Goal: Information Seeking & Learning: Learn about a topic

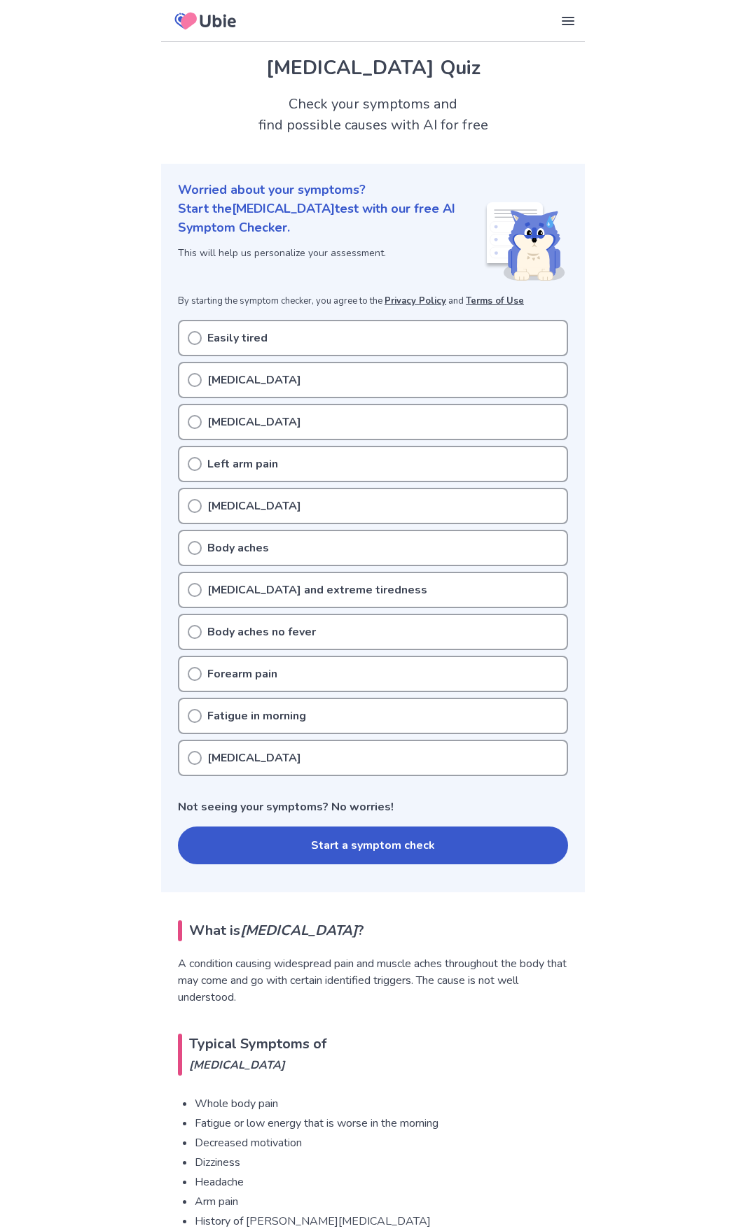
click at [252, 339] on p "Easily tired" at bounding box center [237, 338] width 60 height 17
click at [192, 336] on icon at bounding box center [195, 338] width 14 height 14
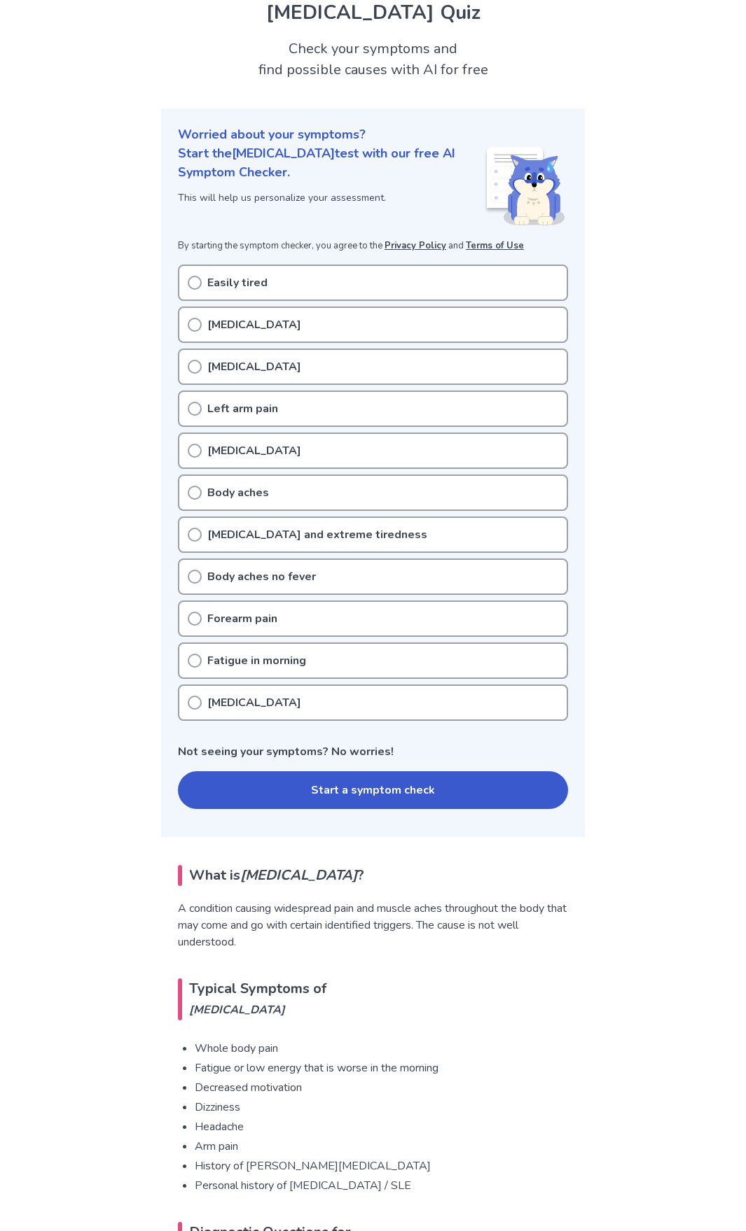
scroll to position [140, 0]
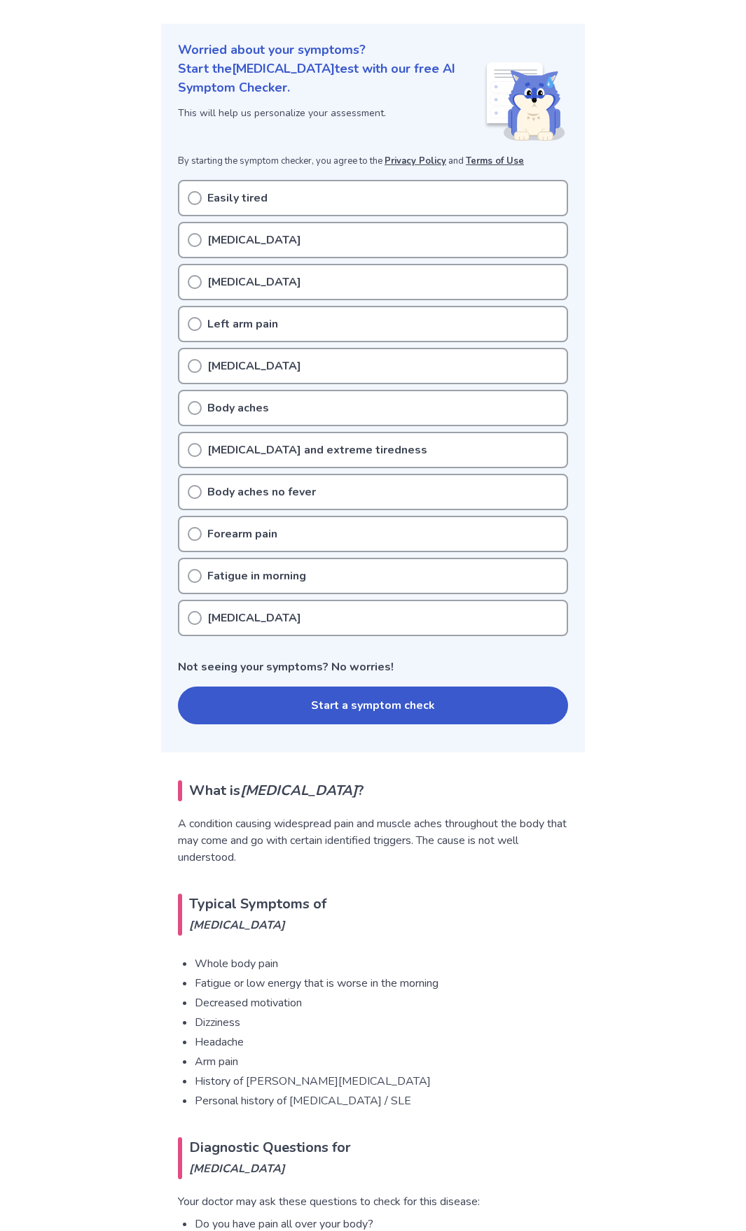
click at [449, 699] on button "Start a symptom check" at bounding box center [373, 706] width 390 height 38
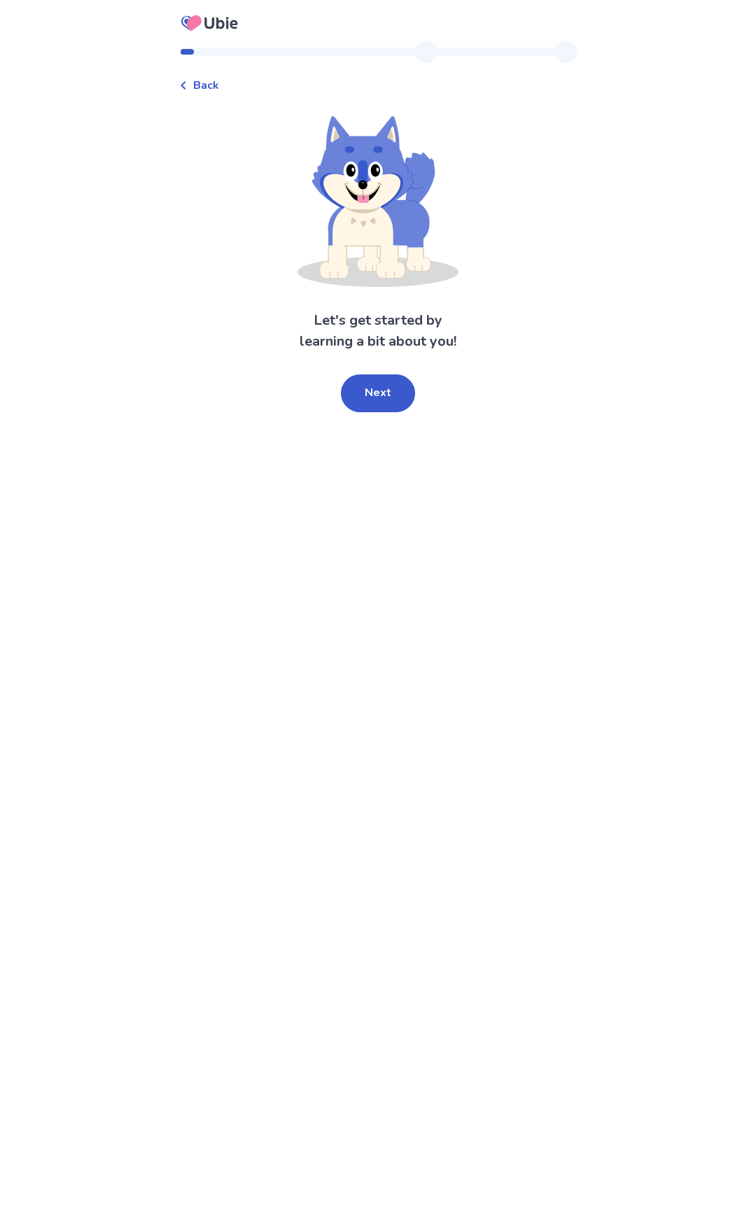
click at [190, 91] on div "Back" at bounding box center [199, 85] width 40 height 17
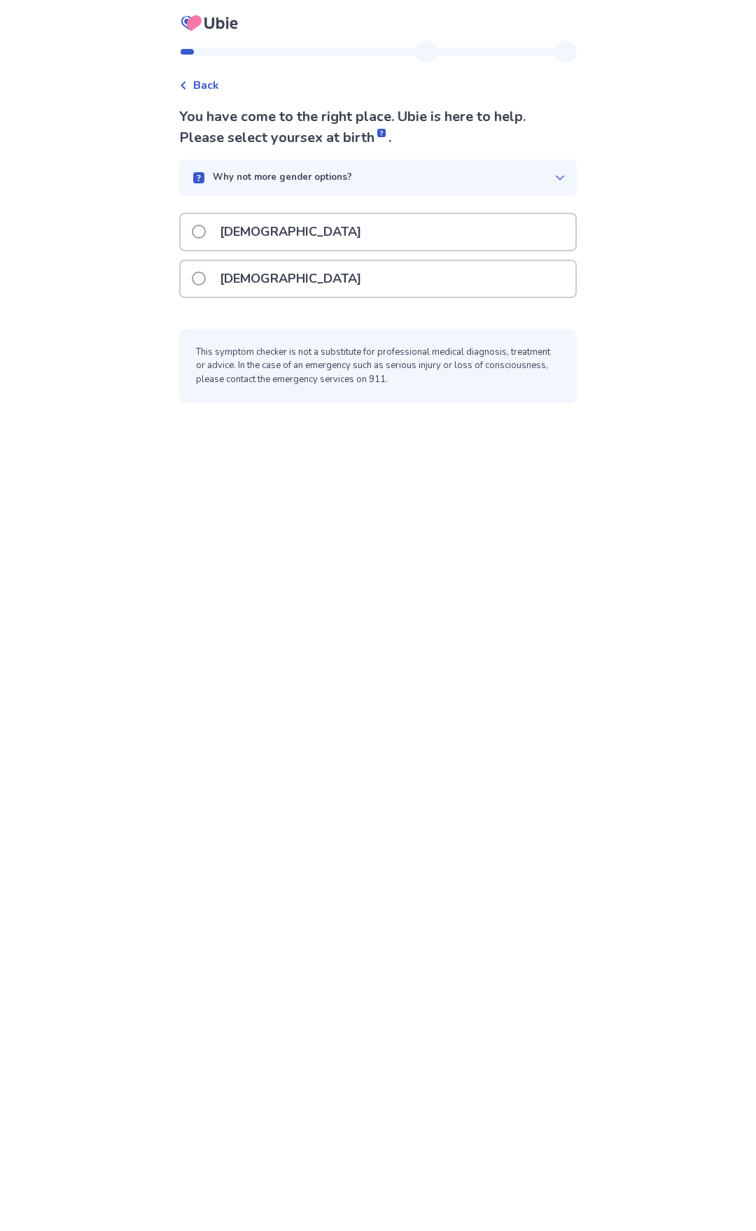
click at [201, 81] on div "Back" at bounding box center [199, 85] width 40 height 17
click at [204, 276] on span at bounding box center [199, 279] width 14 height 14
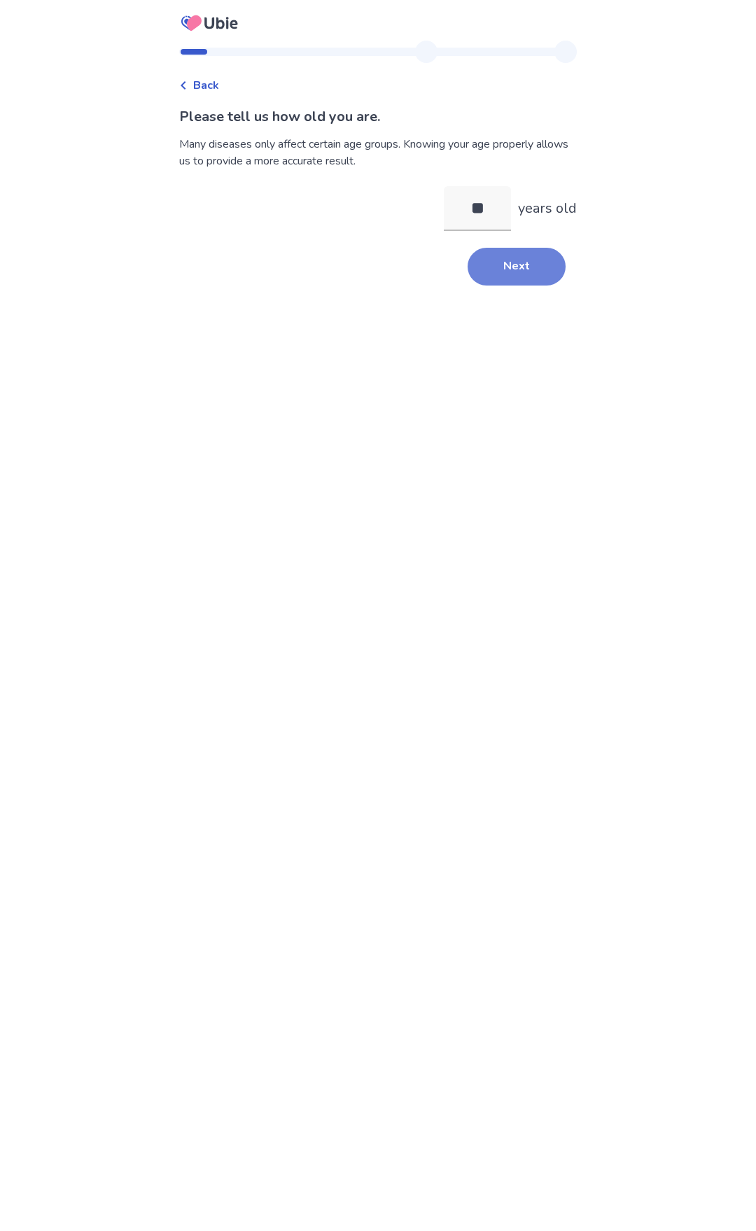
type input "**"
click at [524, 267] on button "Next" at bounding box center [517, 267] width 98 height 38
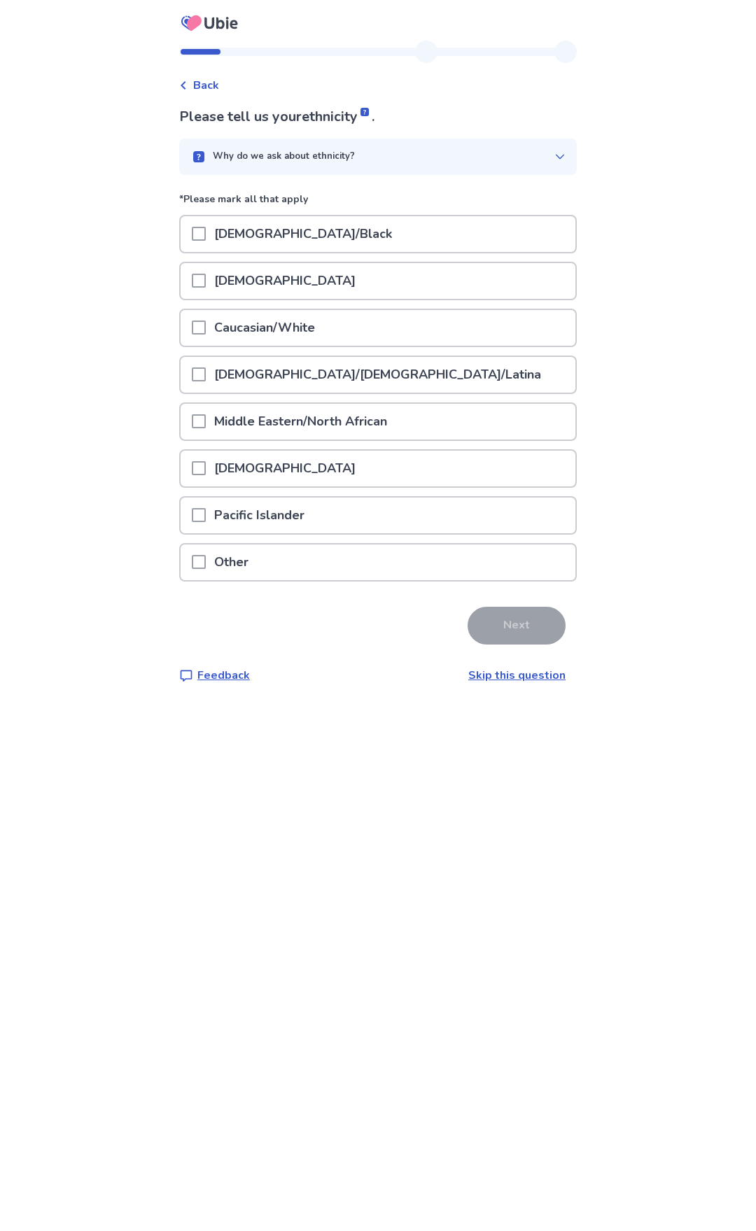
click at [204, 372] on span at bounding box center [199, 375] width 14 height 14
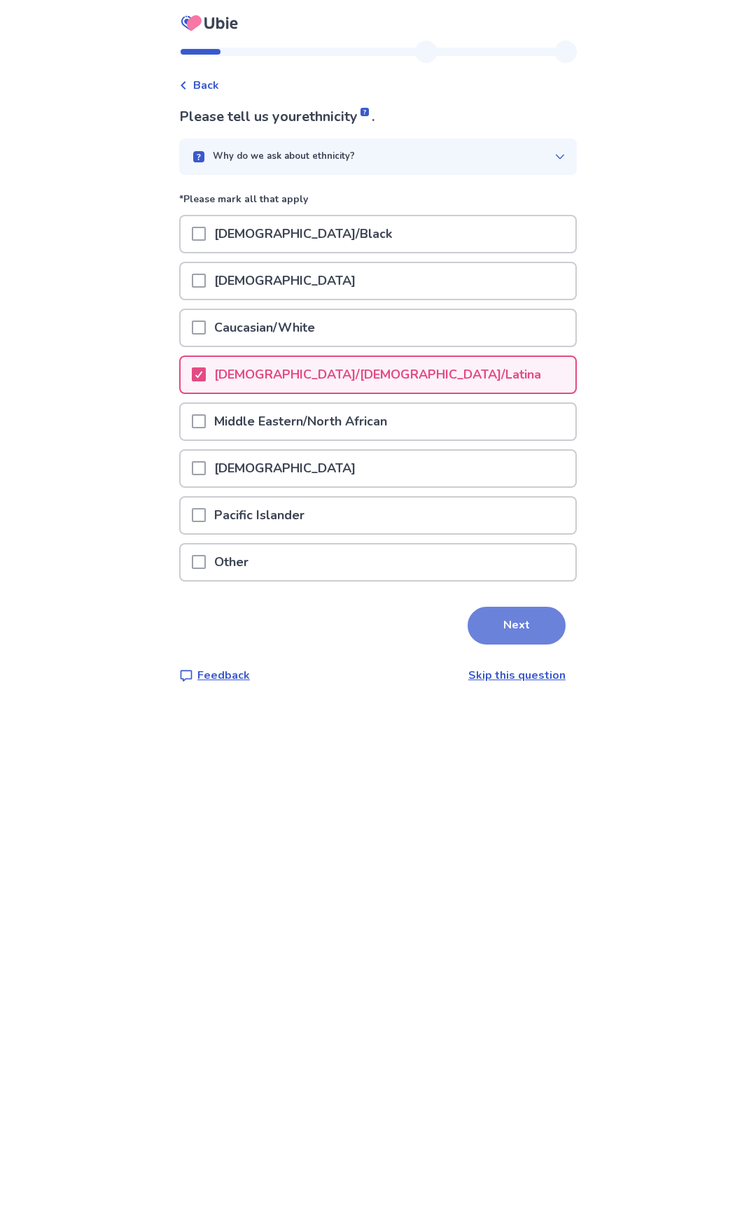
click at [515, 626] on button "Next" at bounding box center [517, 626] width 98 height 38
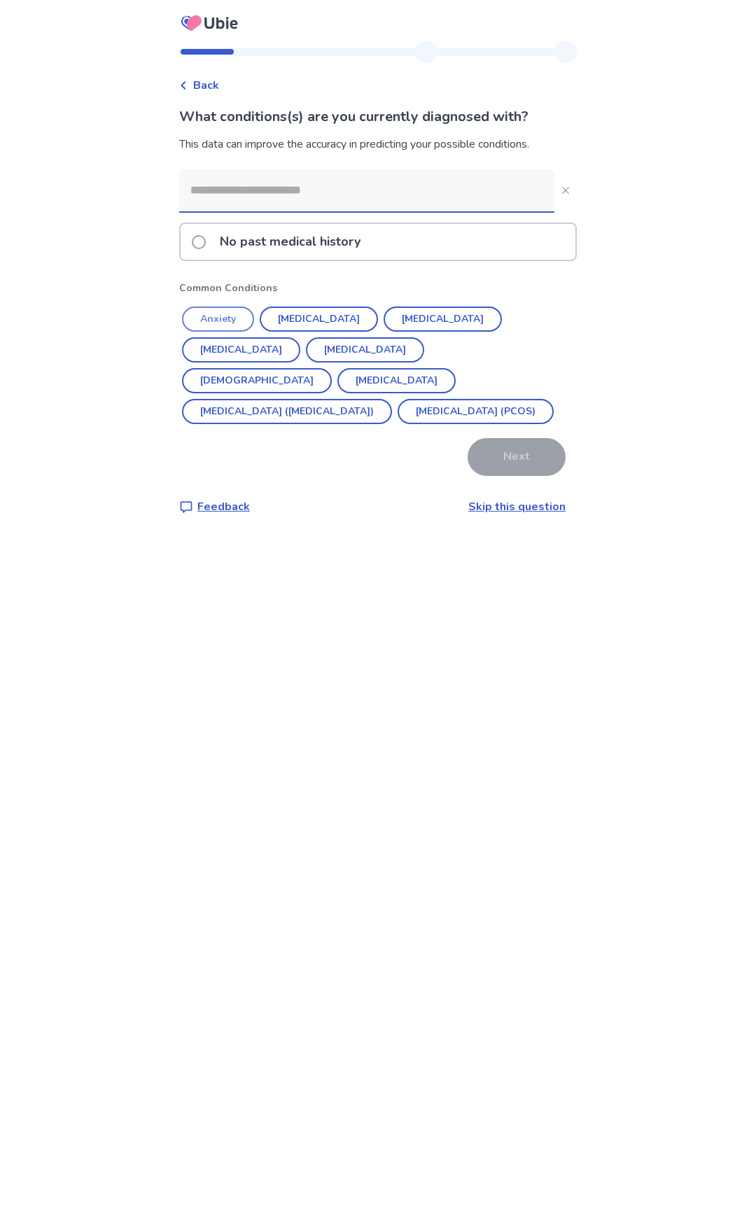
click at [216, 315] on button "Anxiety" at bounding box center [218, 319] width 72 height 25
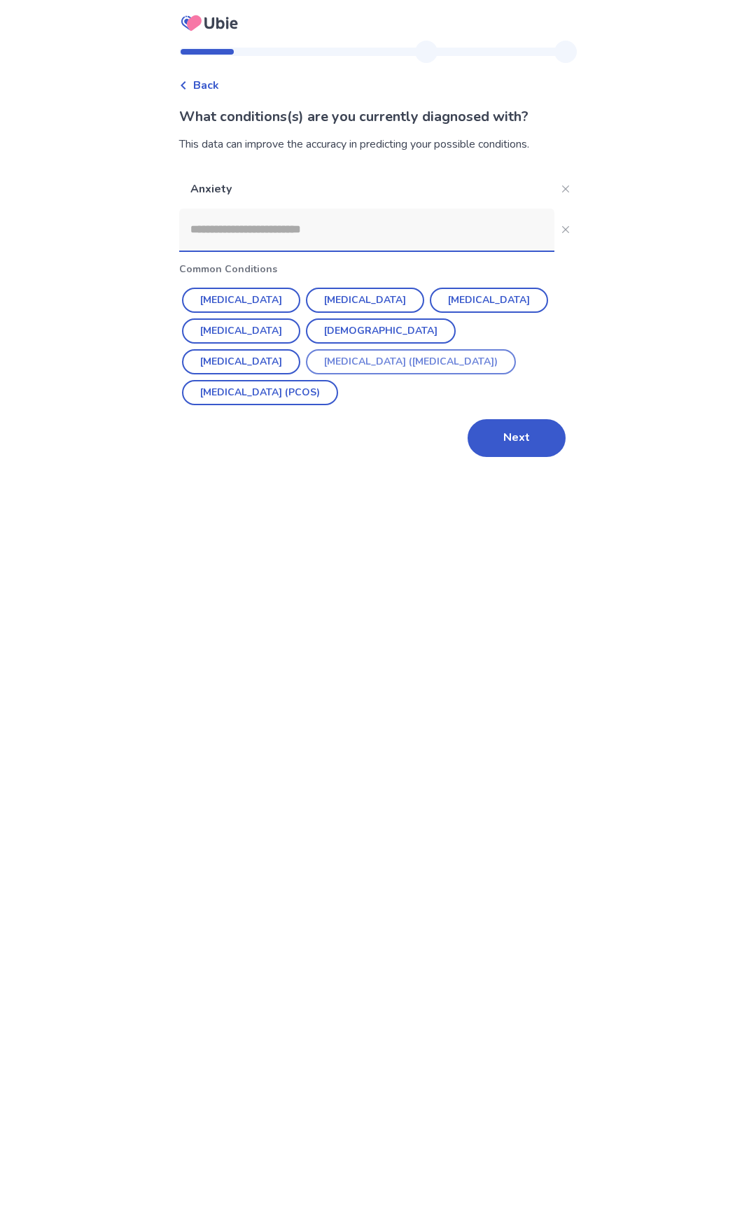
click at [306, 365] on button "[MEDICAL_DATA] ([MEDICAL_DATA])" at bounding box center [411, 361] width 210 height 25
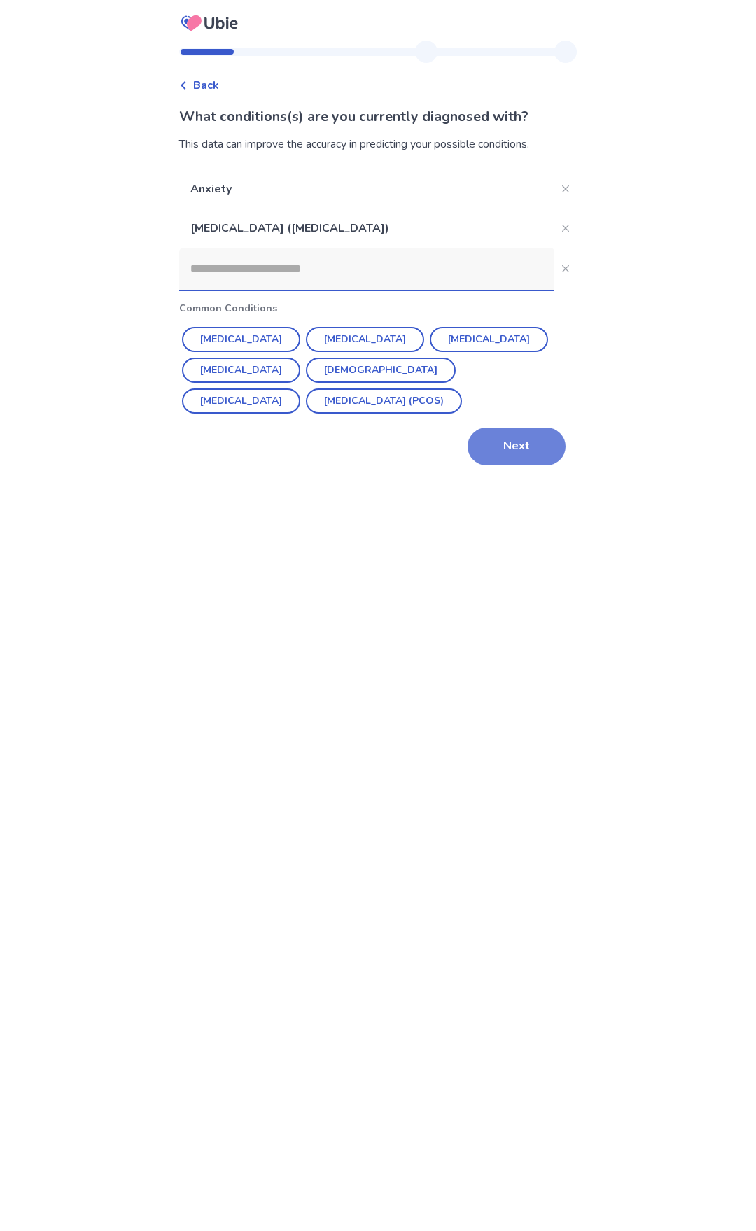
click at [532, 448] on button "Next" at bounding box center [517, 447] width 98 height 38
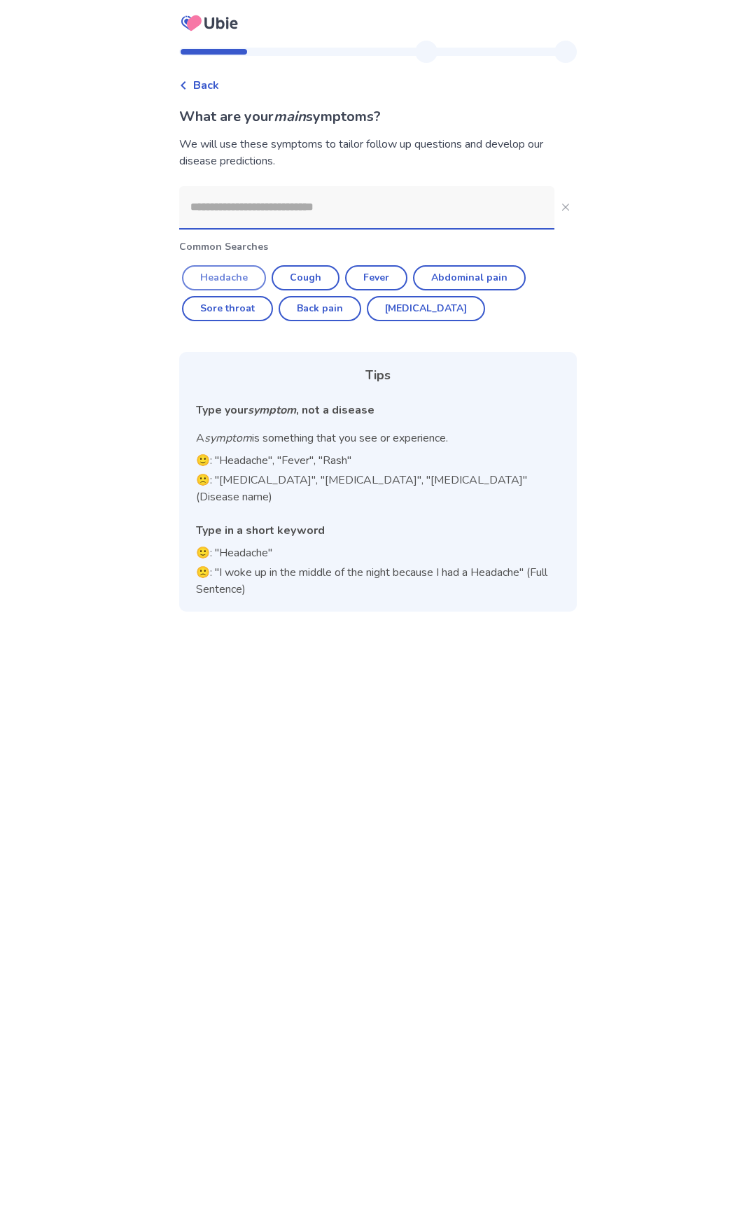
click at [222, 278] on button "Headache" at bounding box center [224, 277] width 84 height 25
type input "********"
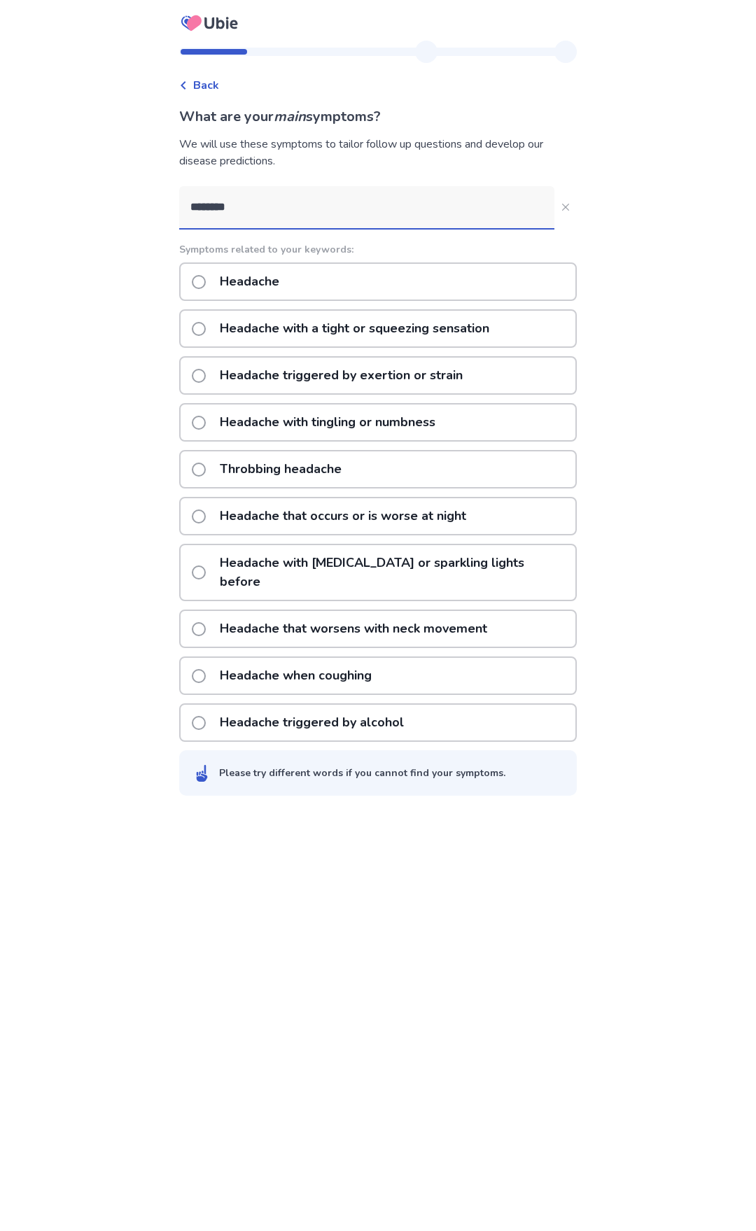
click at [204, 566] on span at bounding box center [199, 573] width 14 height 14
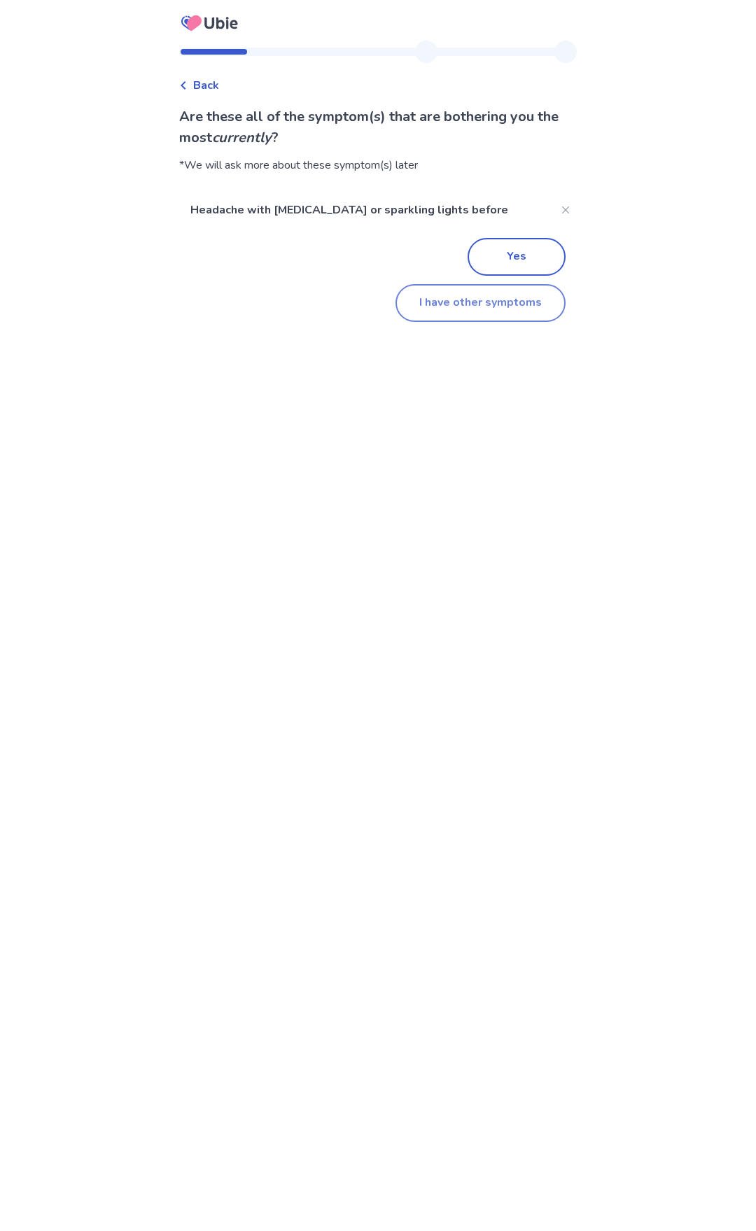
click at [508, 311] on button "I have other symptoms" at bounding box center [481, 303] width 170 height 38
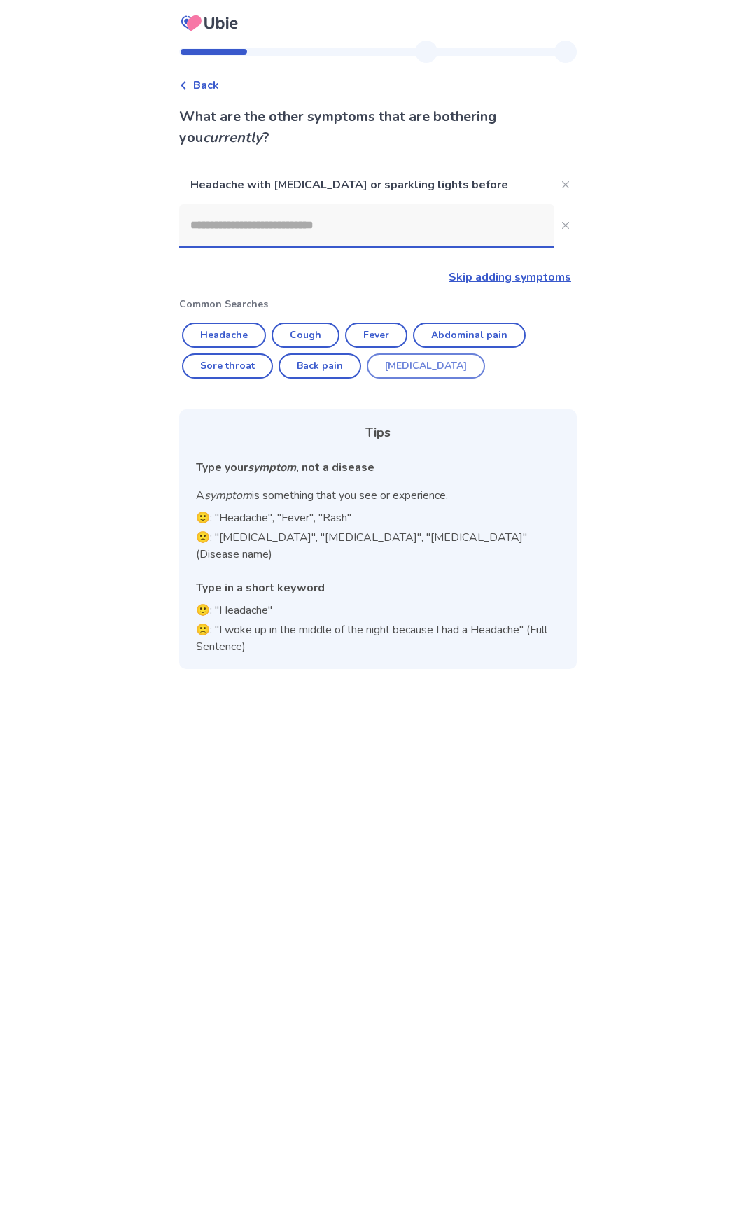
click at [405, 368] on button "[MEDICAL_DATA]" at bounding box center [426, 366] width 118 height 25
type input "********"
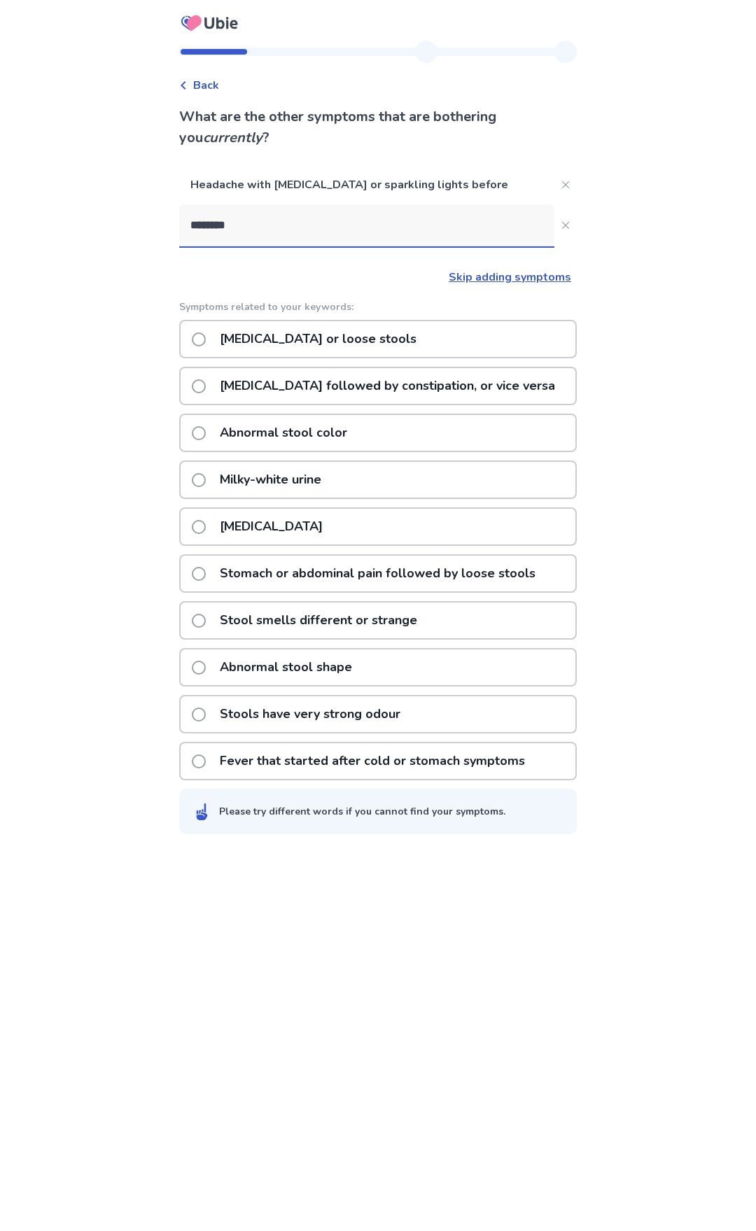
click at [204, 384] on span at bounding box center [199, 386] width 14 height 14
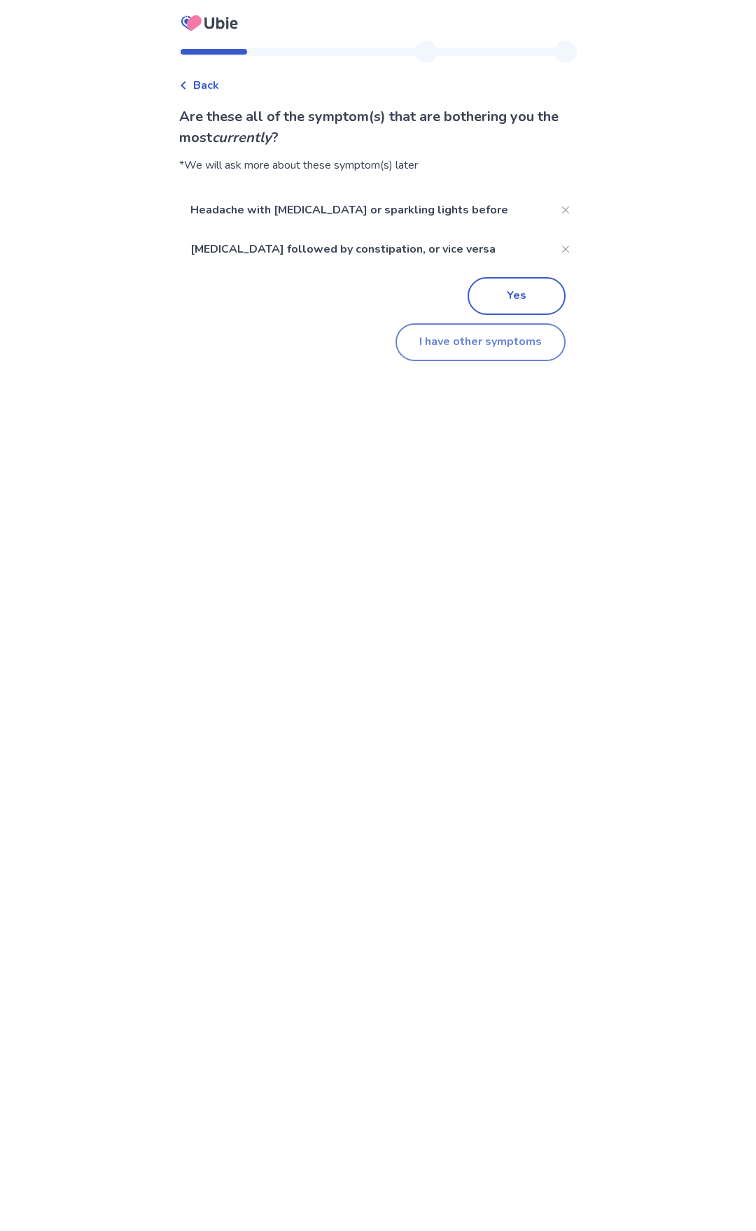
click at [501, 341] on button "I have other symptoms" at bounding box center [481, 342] width 170 height 38
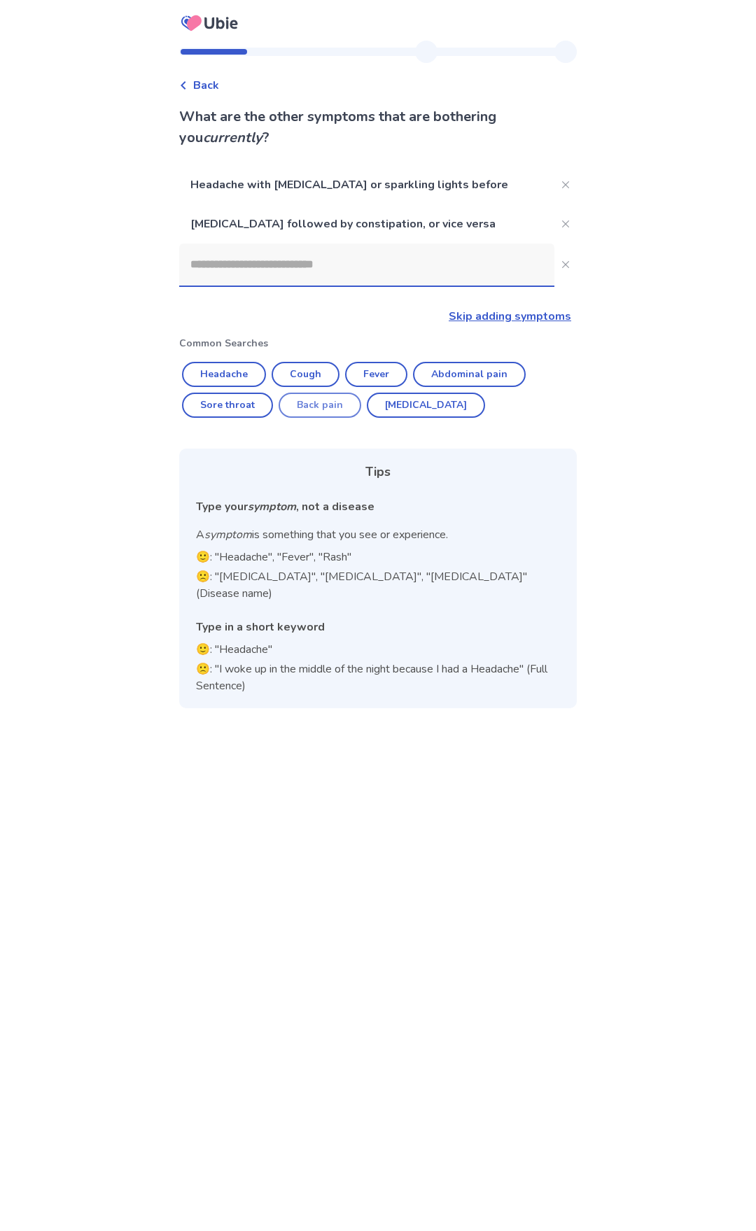
click at [321, 405] on button "Back pain" at bounding box center [320, 405] width 83 height 25
type input "*********"
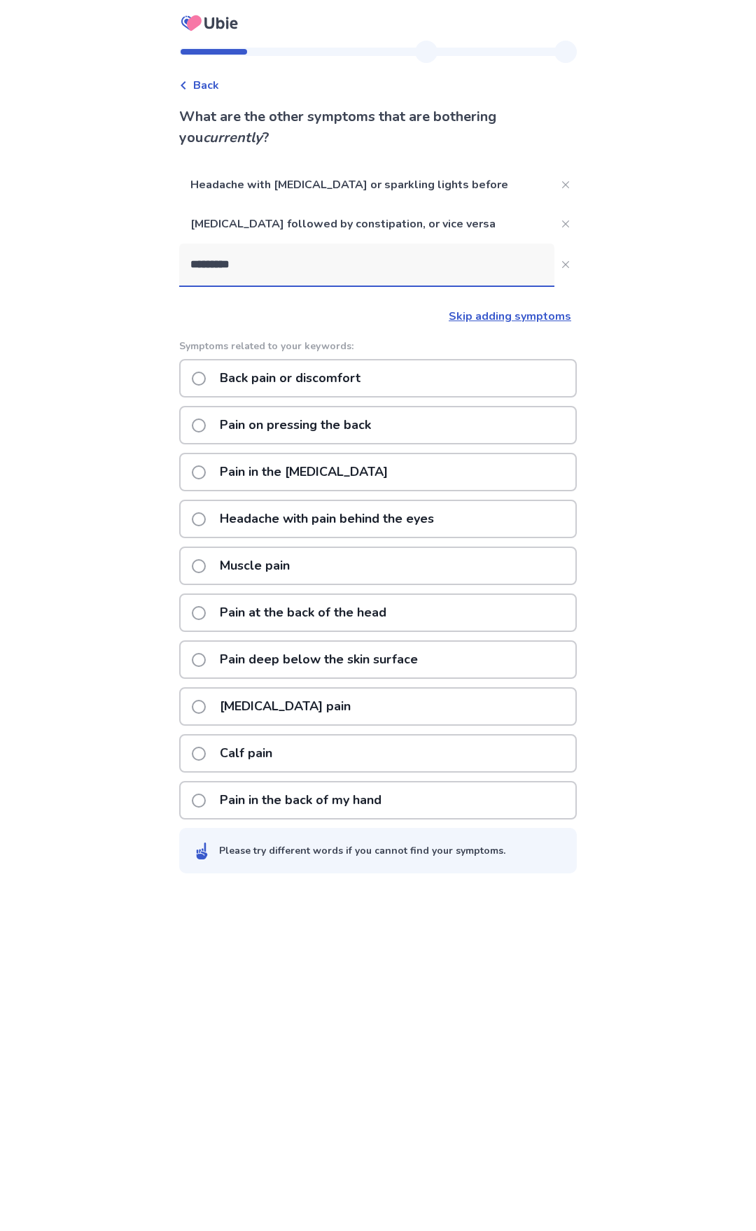
click at [203, 372] on label "Back pain or discomfort" at bounding box center [280, 379] width 177 height 36
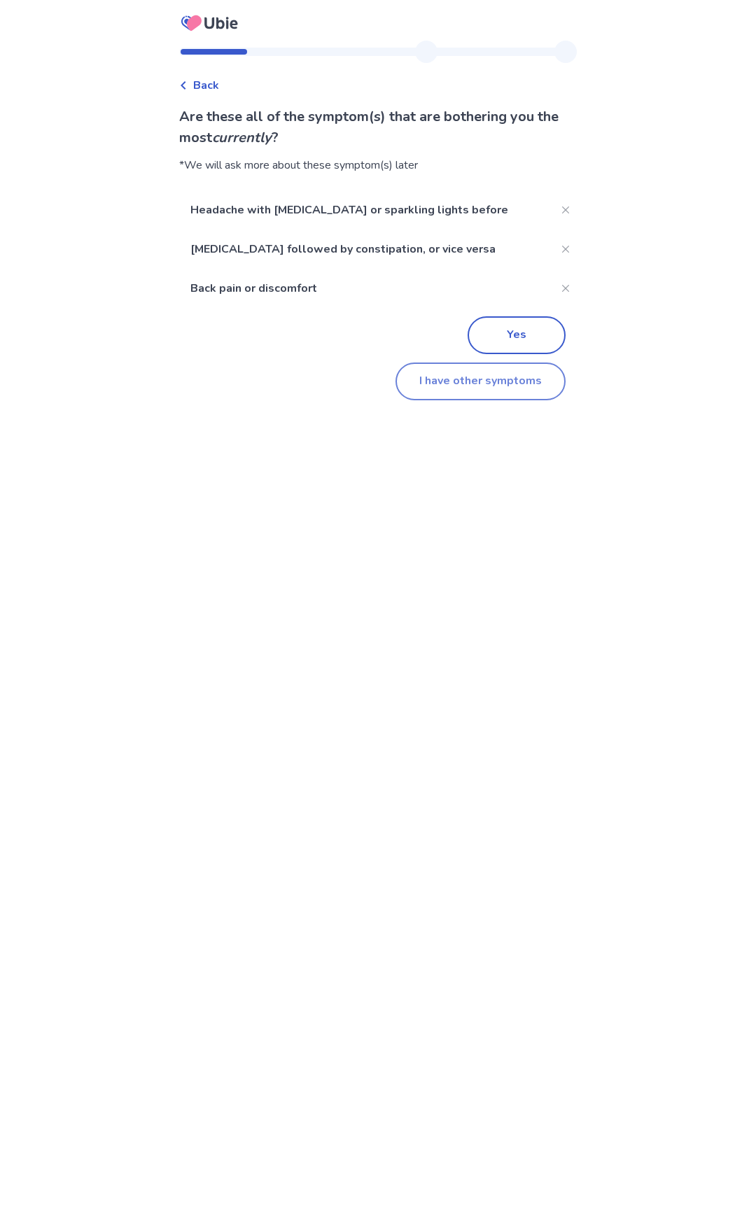
click at [497, 384] on button "I have other symptoms" at bounding box center [481, 382] width 170 height 38
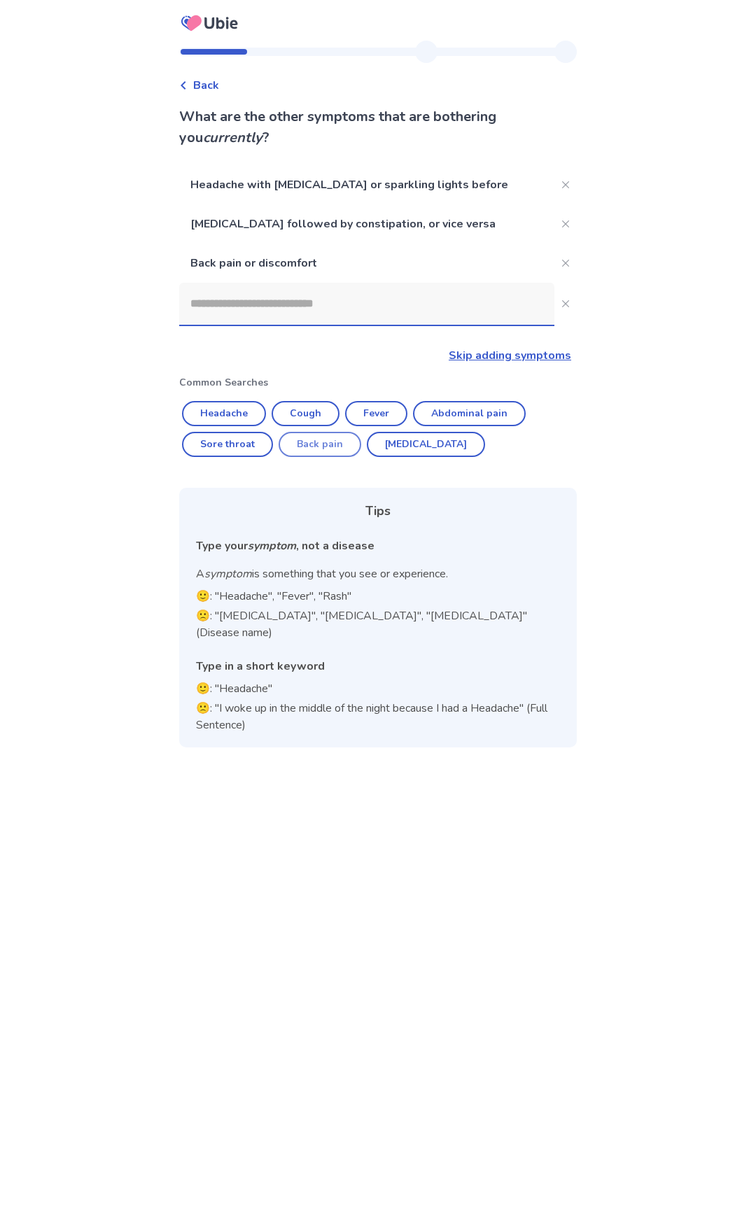
click at [356, 447] on button "Back pain" at bounding box center [320, 444] width 83 height 25
type input "*********"
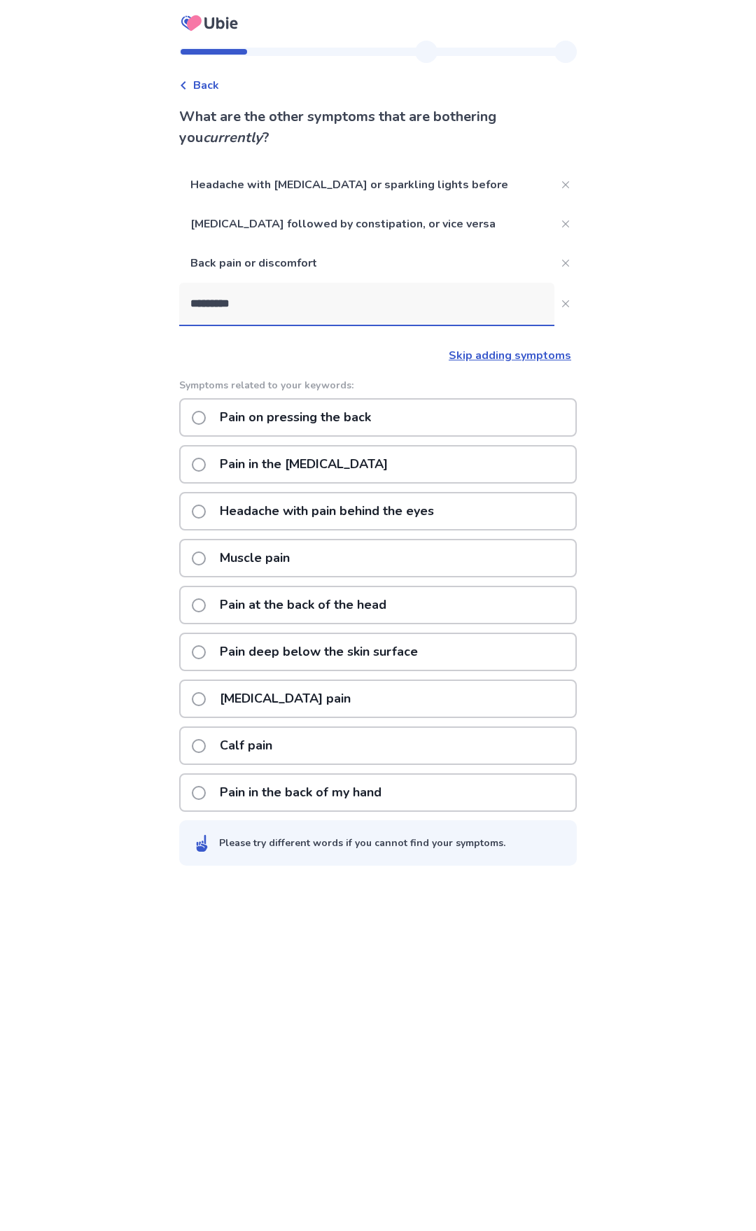
click at [204, 555] on span at bounding box center [199, 559] width 14 height 14
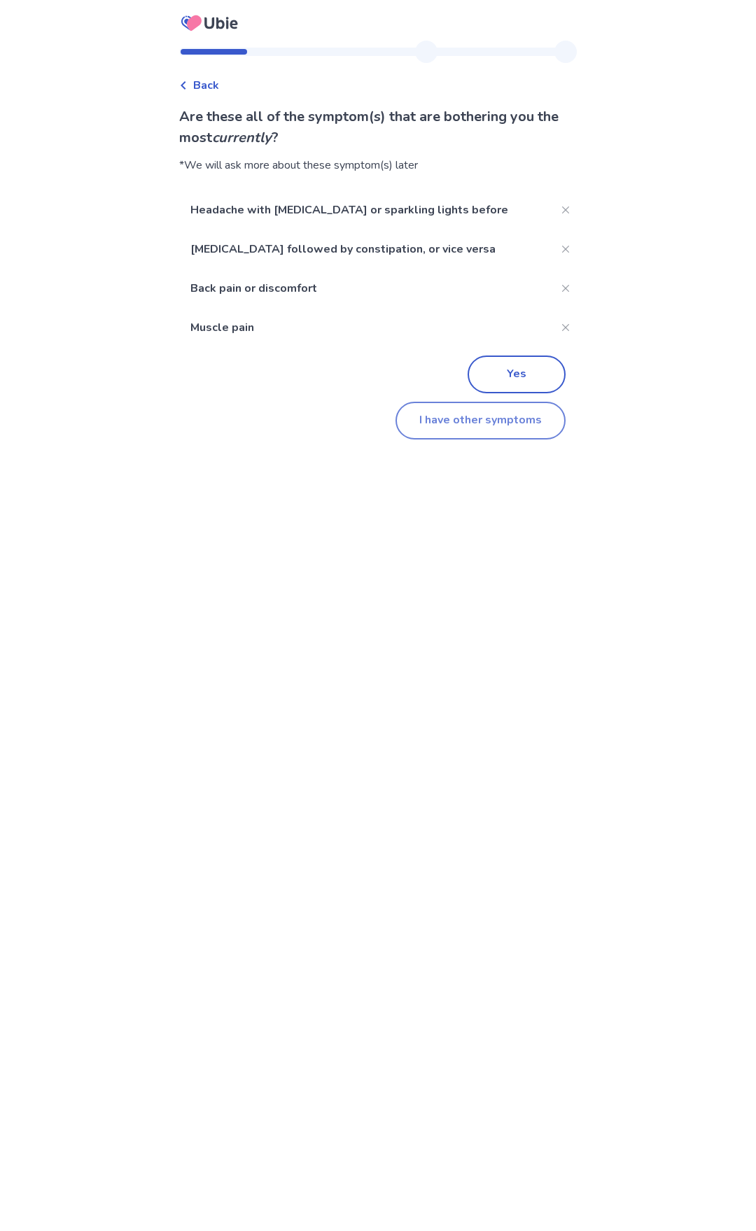
click at [507, 433] on button "I have other symptoms" at bounding box center [481, 421] width 170 height 38
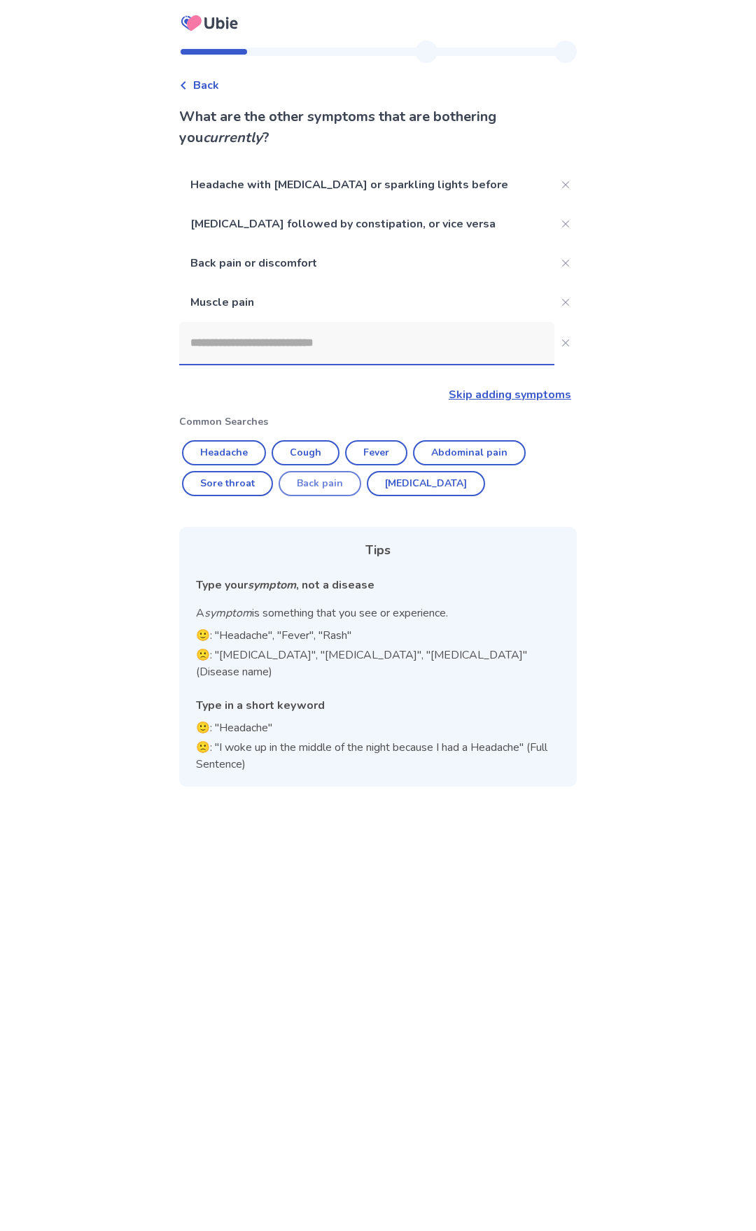
click at [315, 490] on button "Back pain" at bounding box center [320, 483] width 83 height 25
type input "*********"
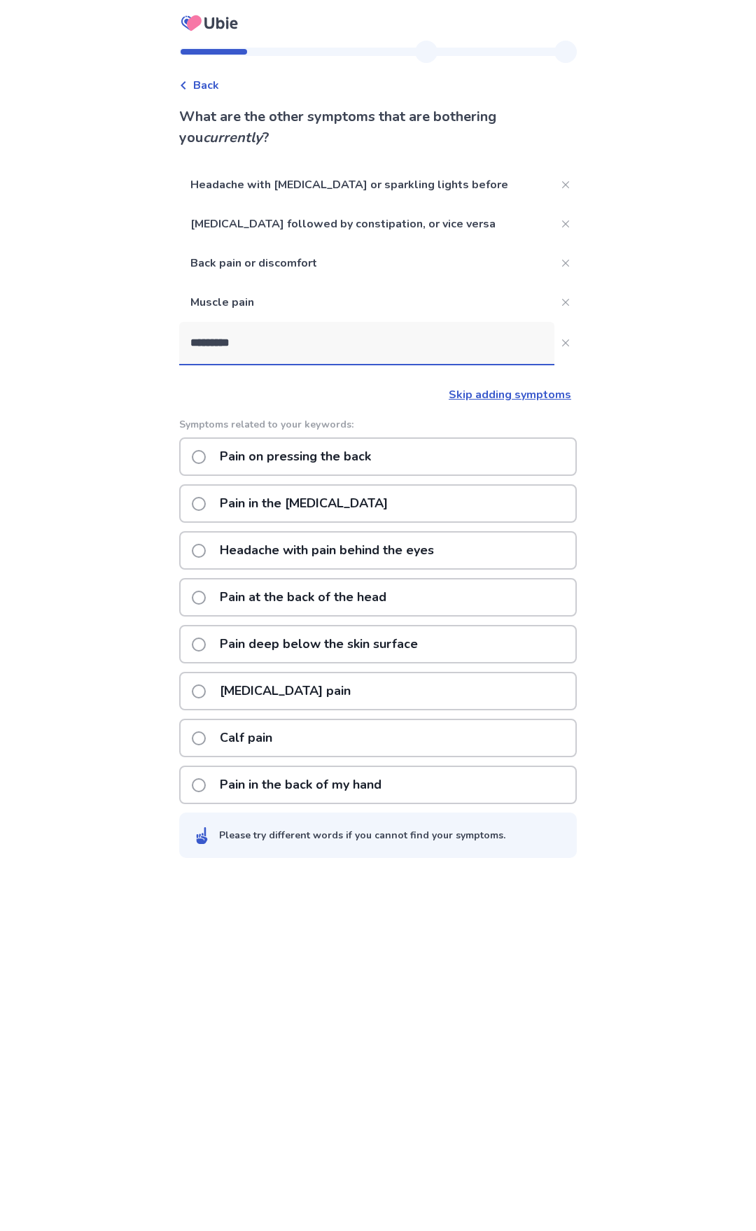
click at [206, 690] on span at bounding box center [199, 692] width 14 height 14
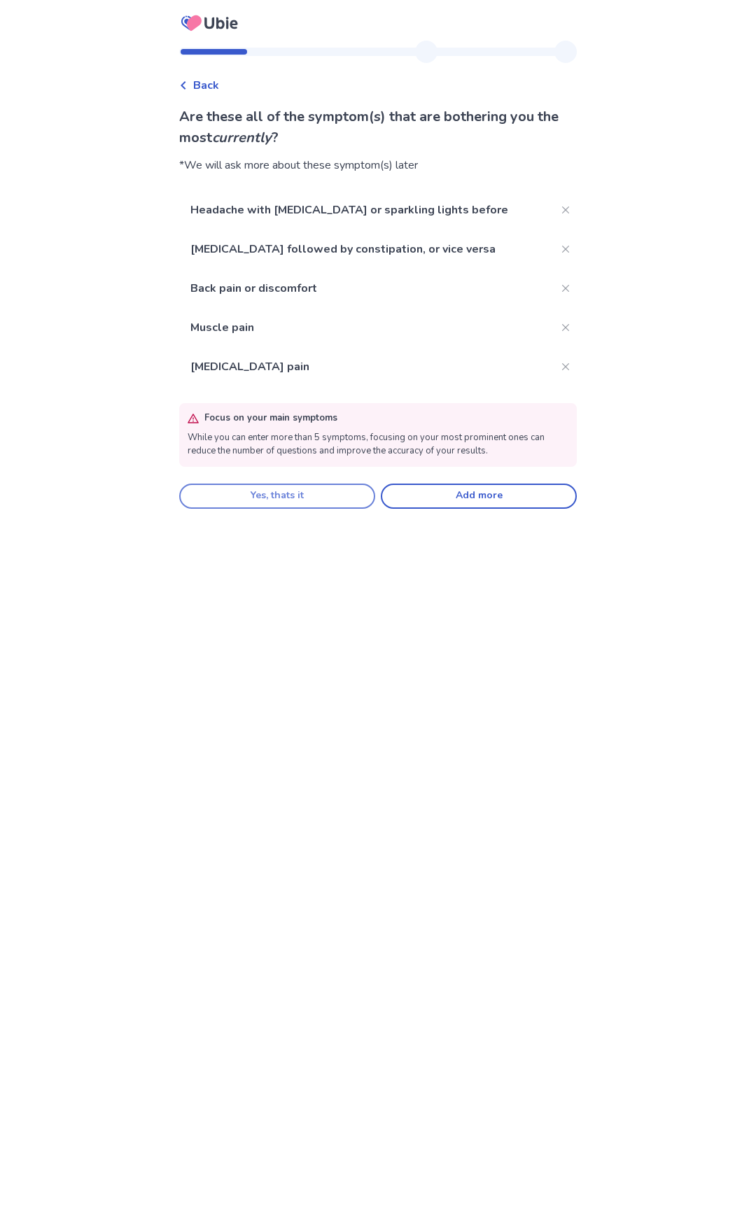
click at [279, 493] on button "Yes, thats it" at bounding box center [277, 496] width 196 height 25
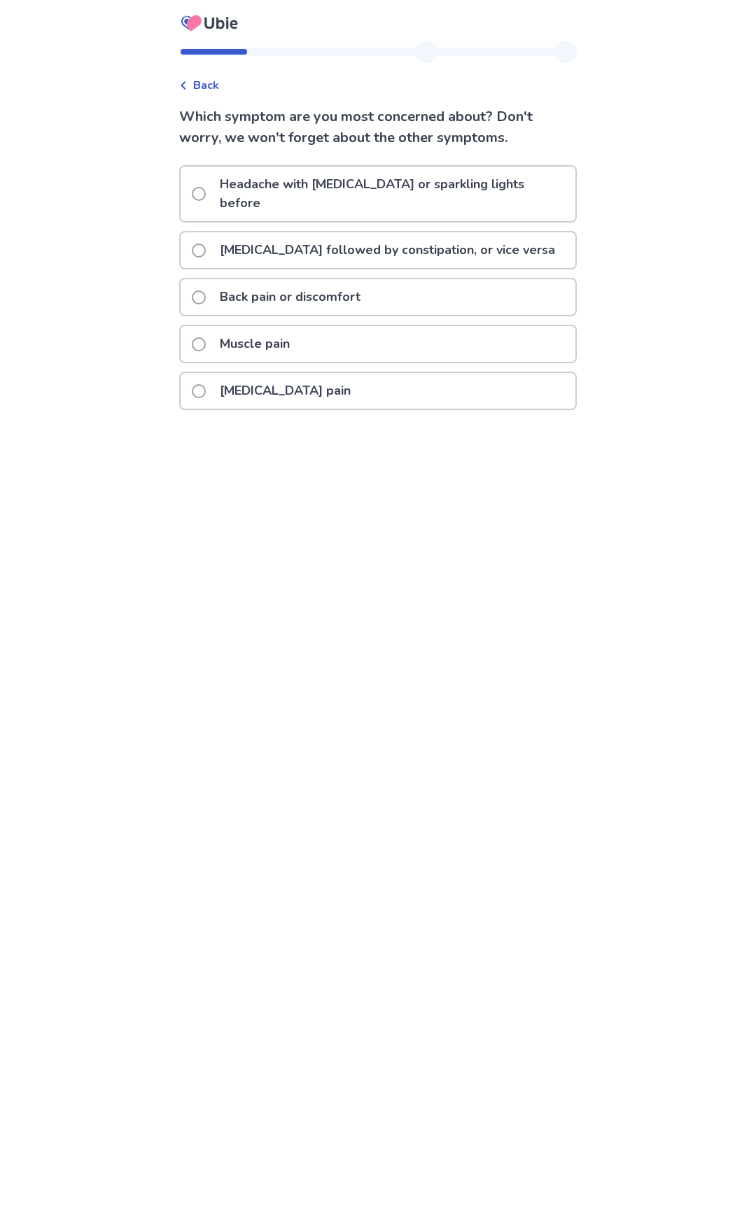
click at [206, 337] on span at bounding box center [199, 344] width 14 height 14
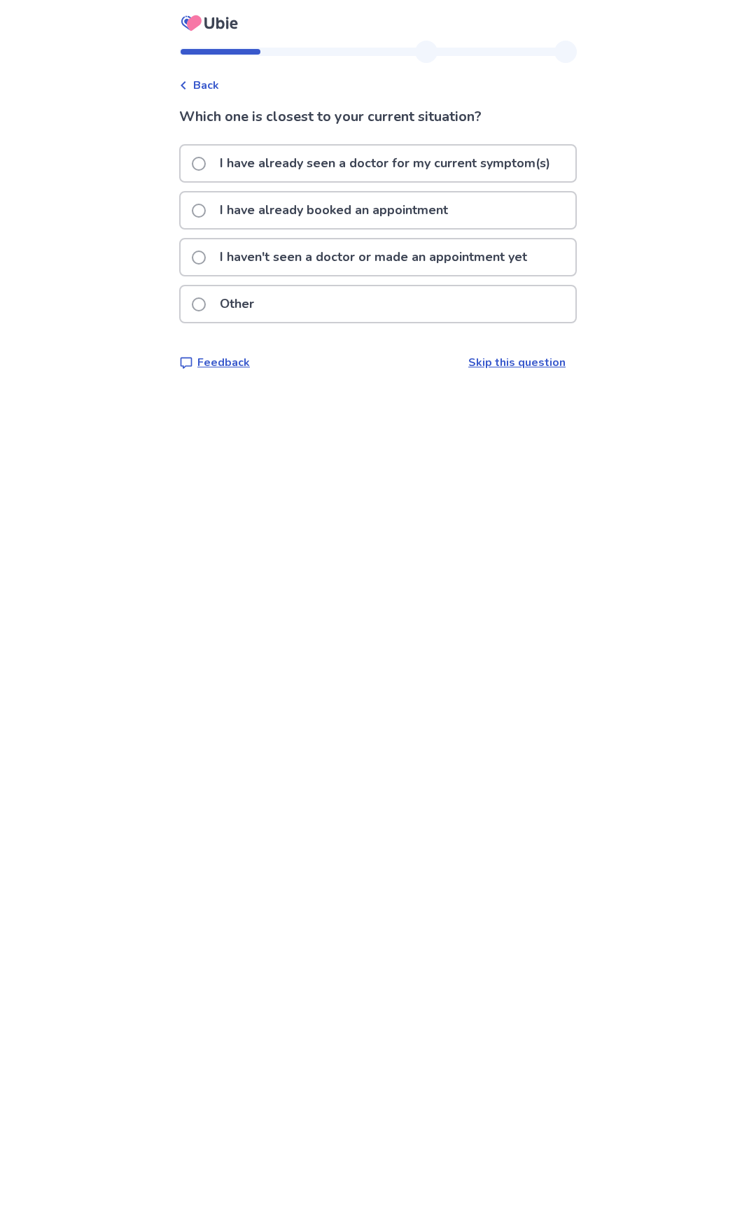
click at [204, 160] on span at bounding box center [199, 164] width 14 height 14
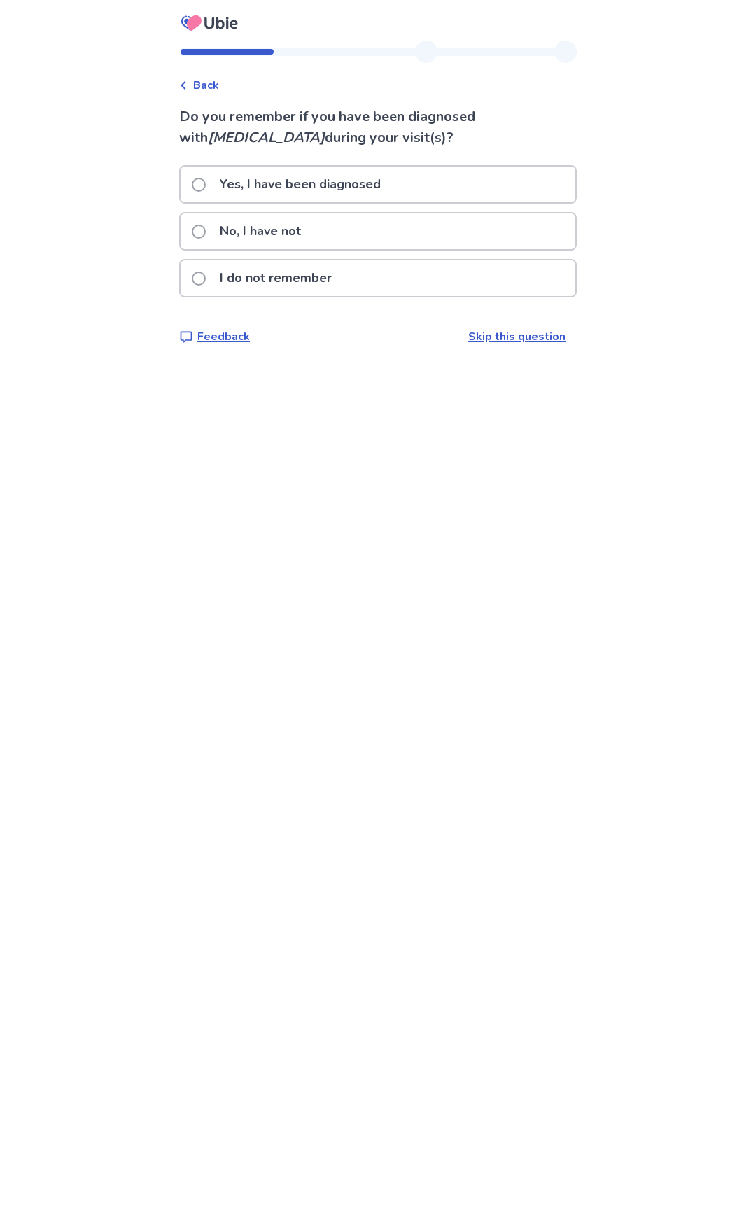
click at [214, 228] on label "No, I have not" at bounding box center [251, 232] width 118 height 36
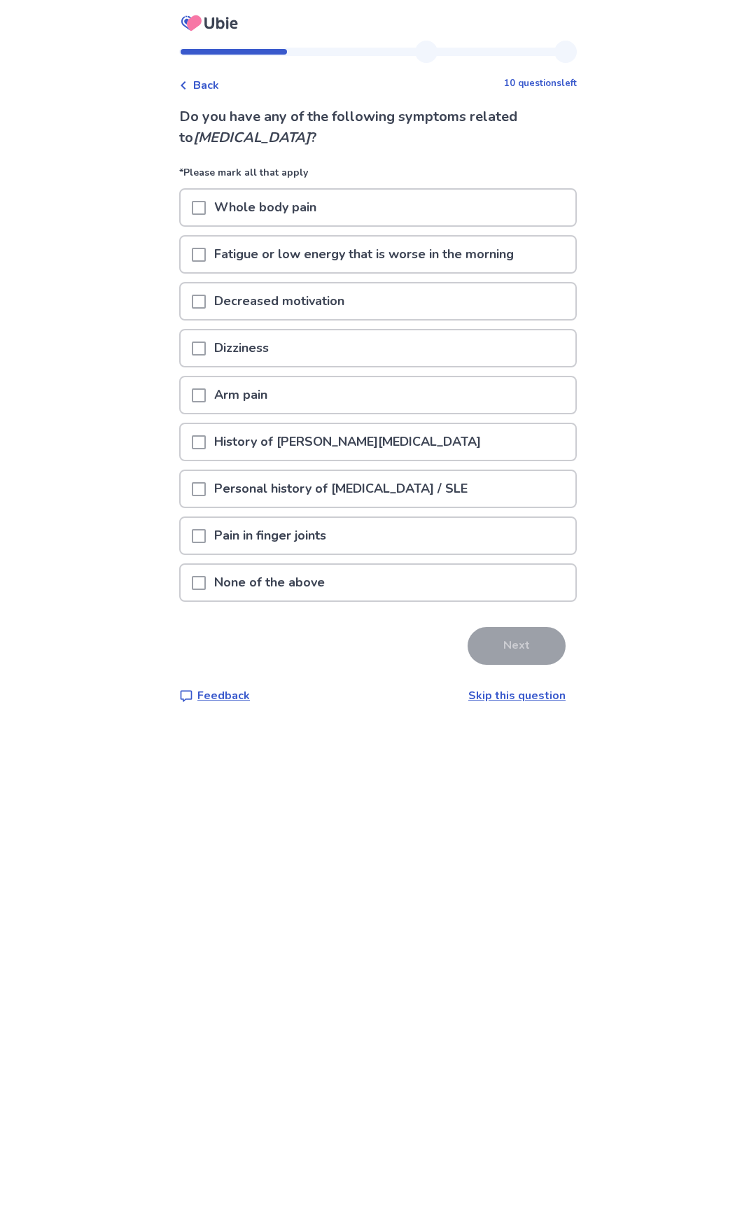
click at [325, 206] on p "Whole body pain" at bounding box center [265, 208] width 119 height 36
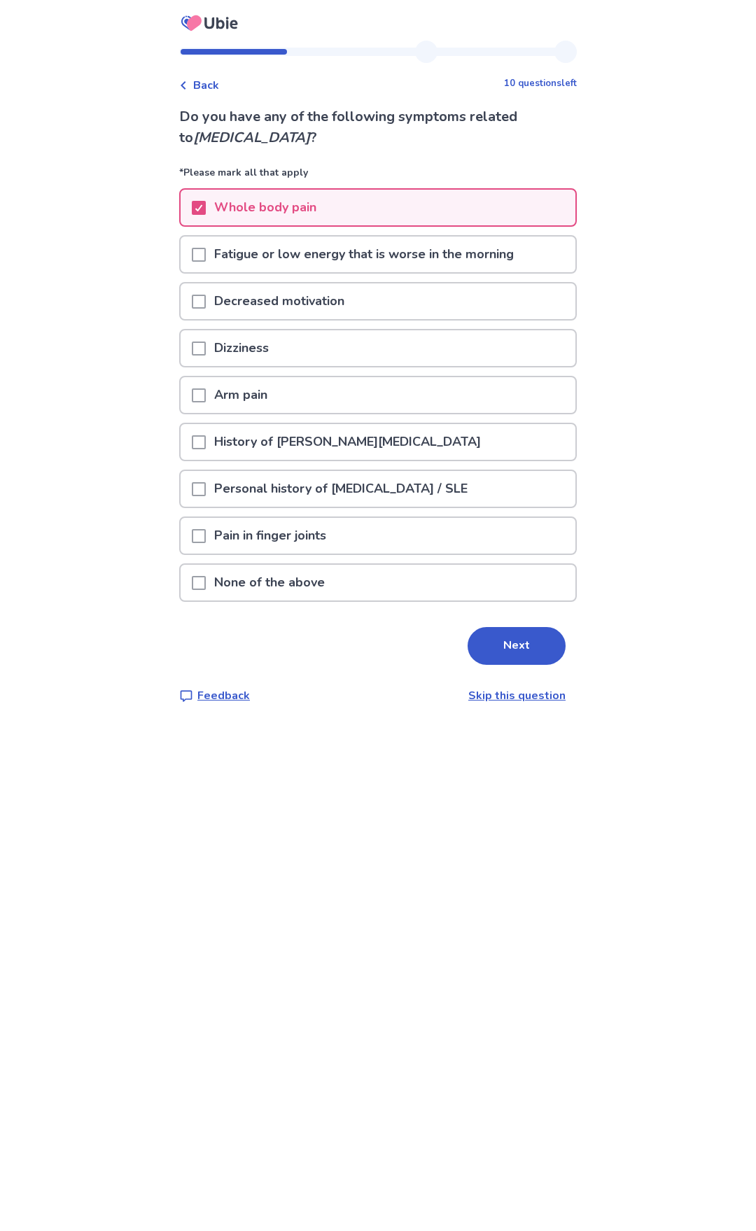
click at [204, 258] on span at bounding box center [199, 255] width 14 height 14
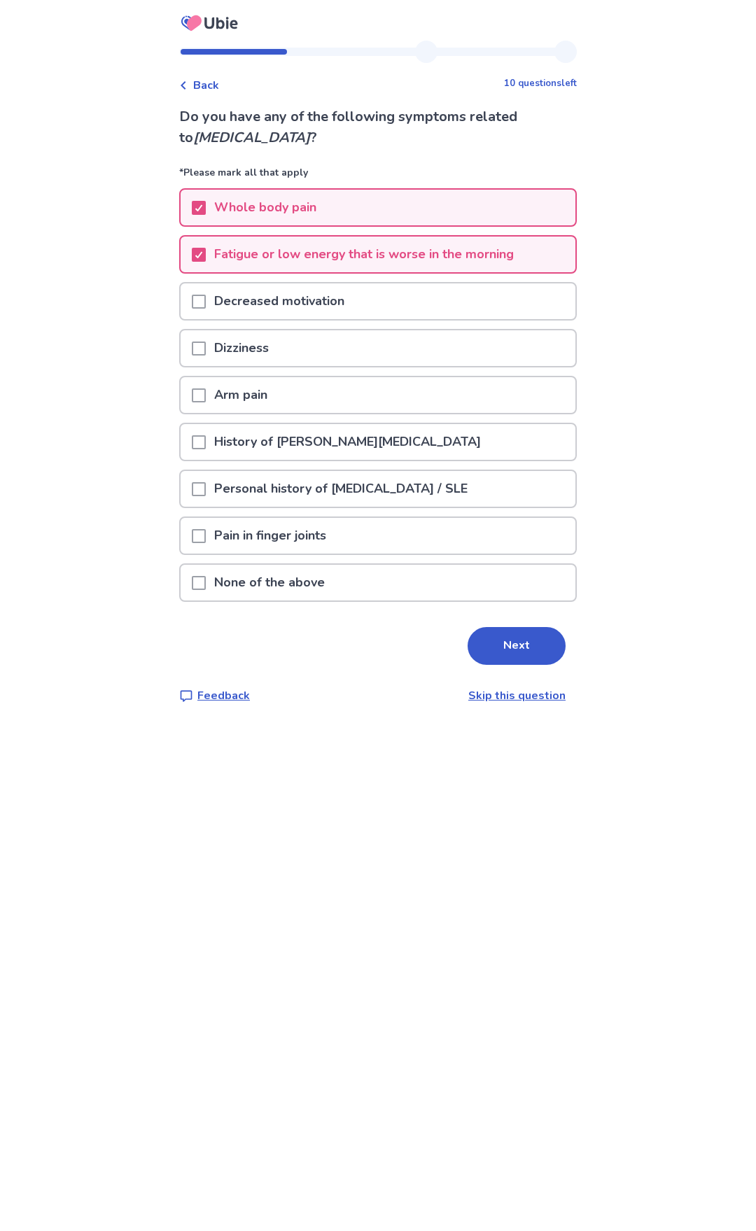
click at [206, 347] on span at bounding box center [199, 349] width 14 height 14
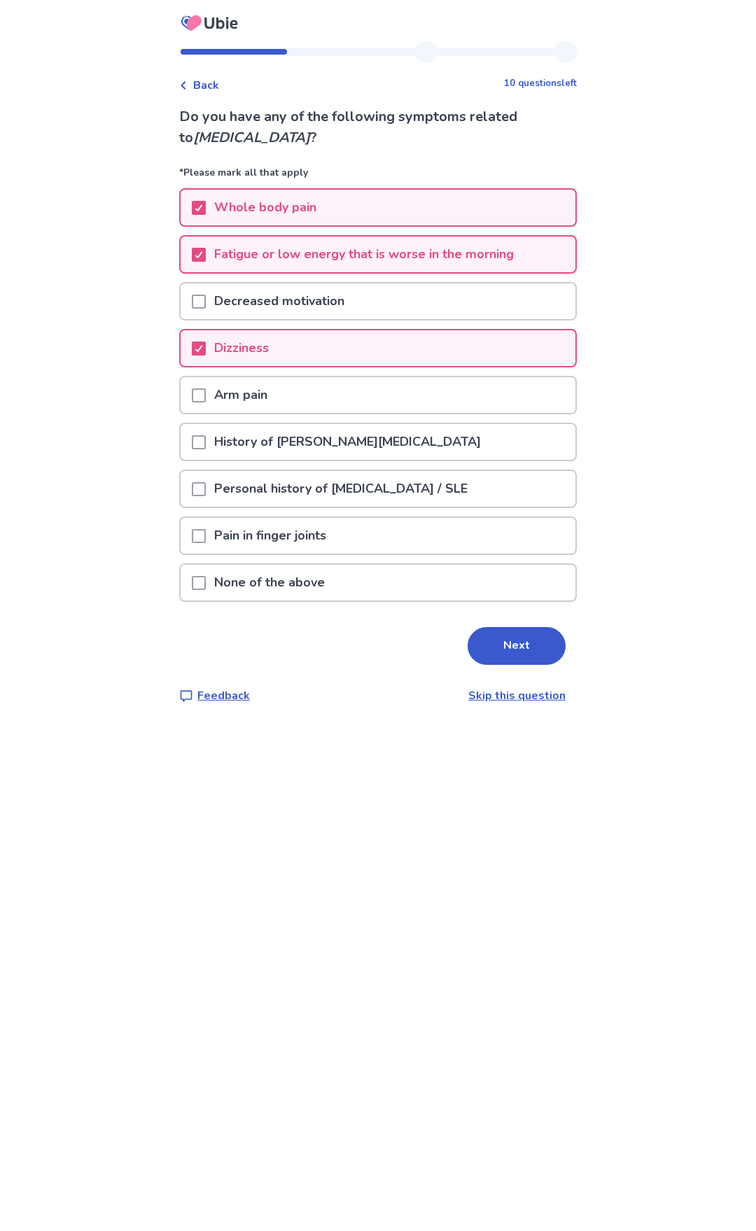
click at [200, 442] on div "History of [PERSON_NAME][MEDICAL_DATA]" at bounding box center [378, 442] width 395 height 36
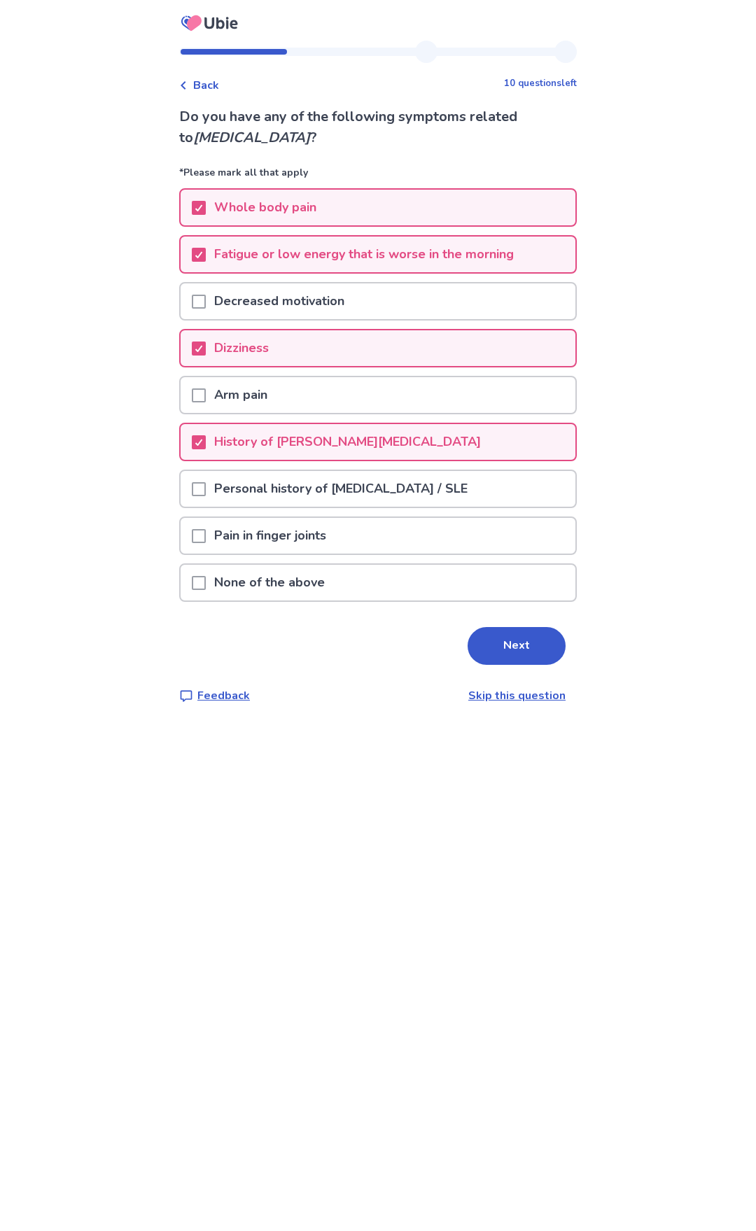
click at [206, 303] on span at bounding box center [199, 302] width 14 height 14
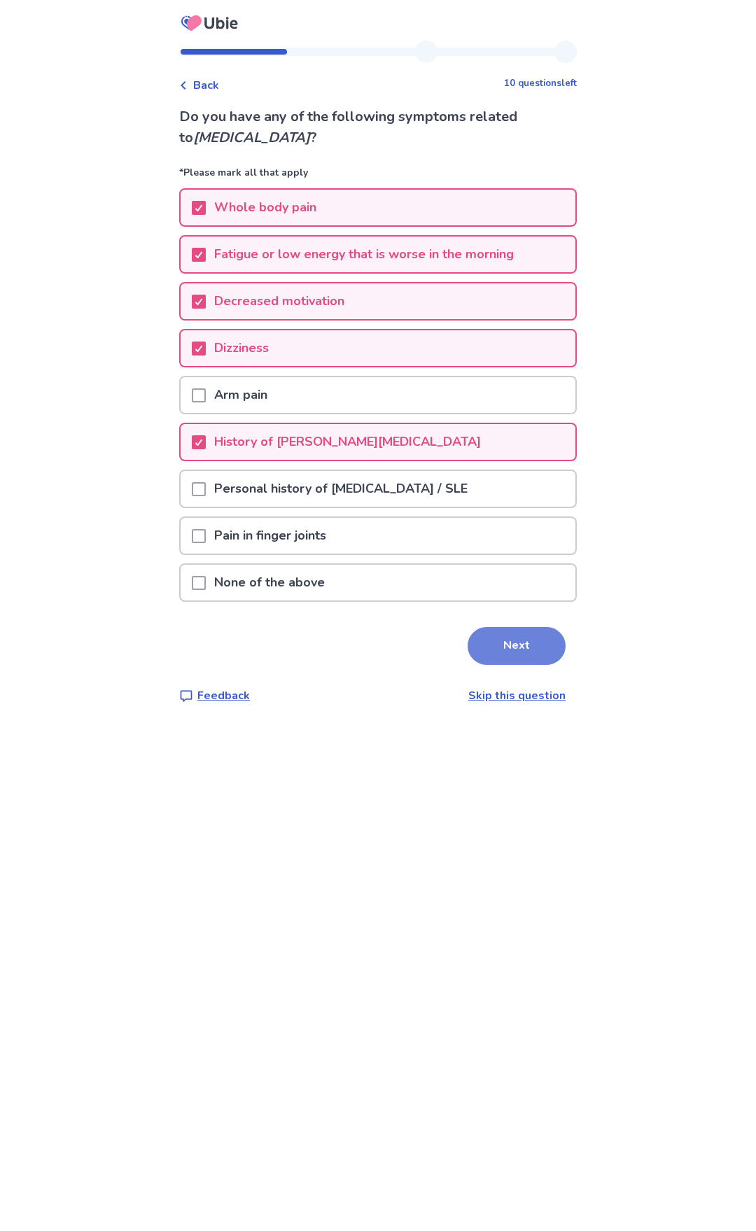
click at [509, 639] on button "Next" at bounding box center [517, 646] width 98 height 38
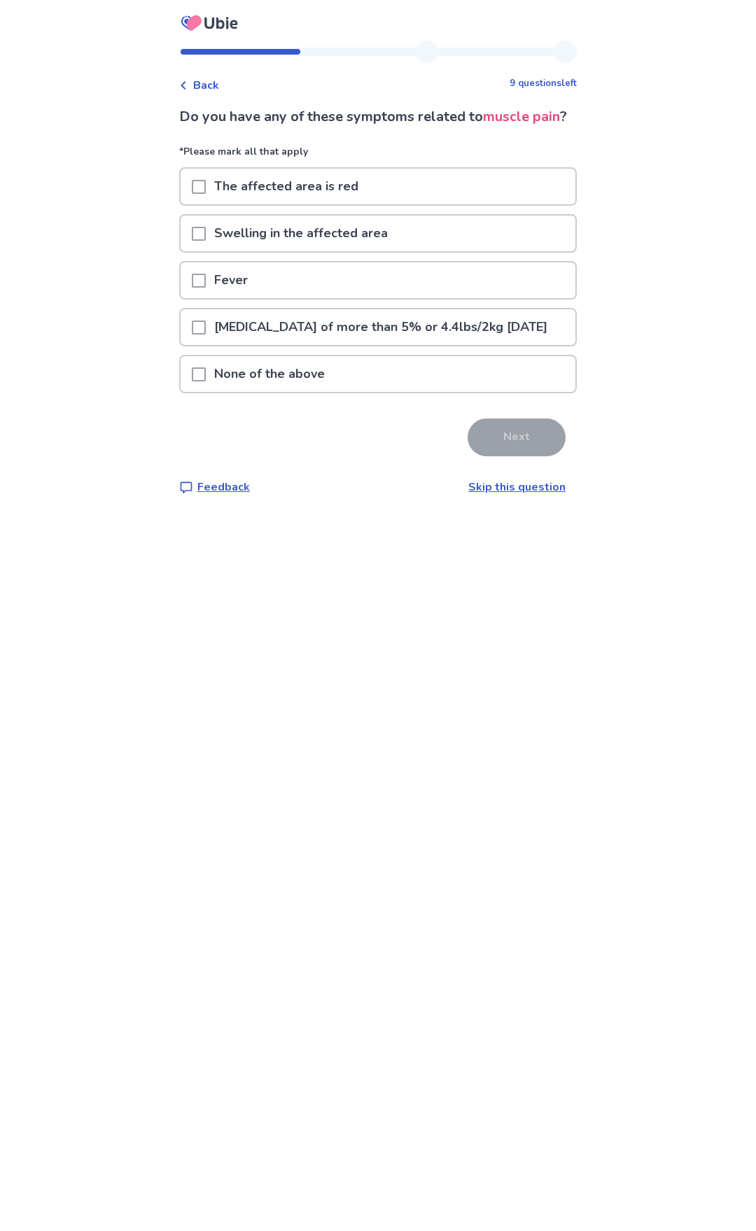
click at [204, 241] on span at bounding box center [199, 234] width 14 height 14
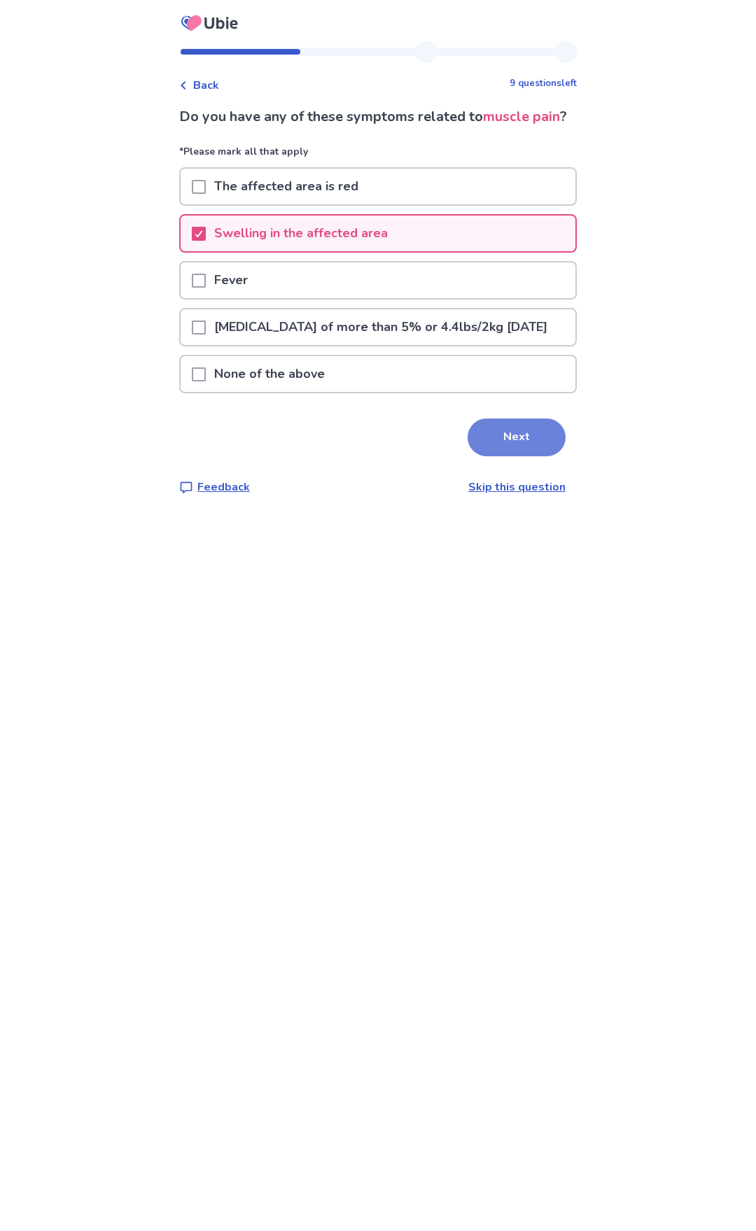
click at [517, 456] on button "Next" at bounding box center [517, 438] width 98 height 38
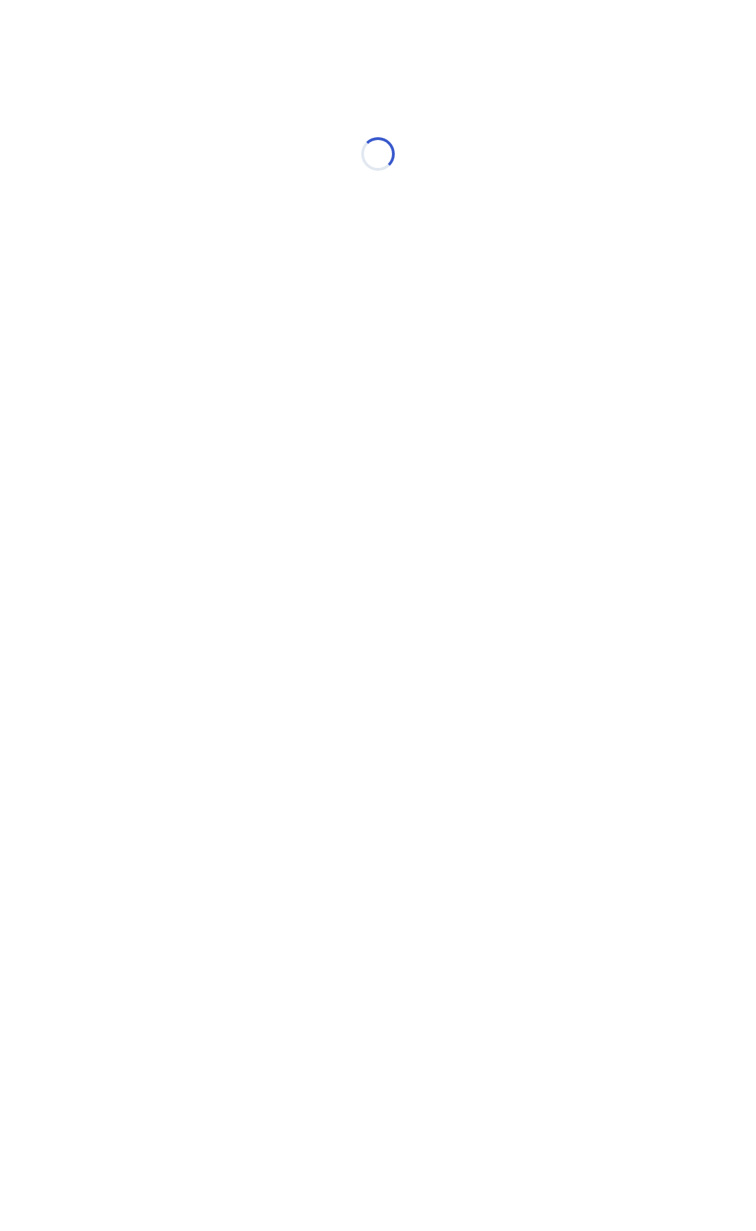
select select "*"
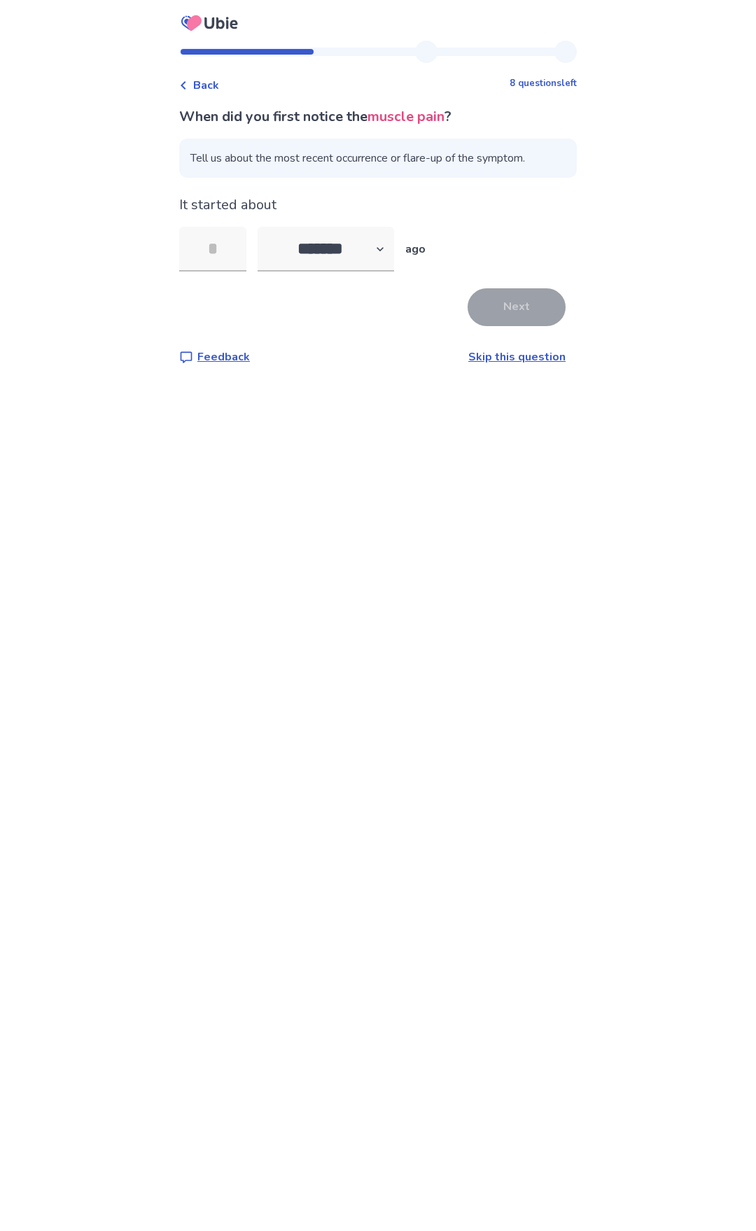
click at [512, 353] on link "Skip this question" at bounding box center [516, 356] width 97 height 15
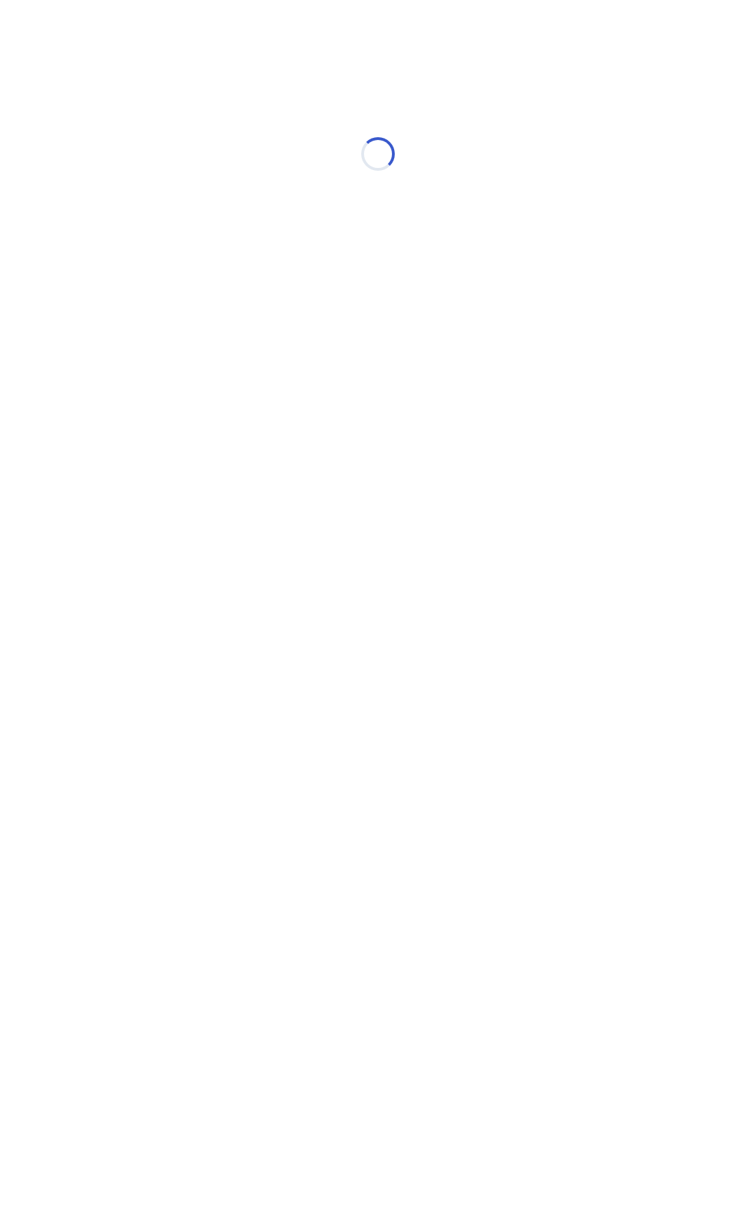
select select "*"
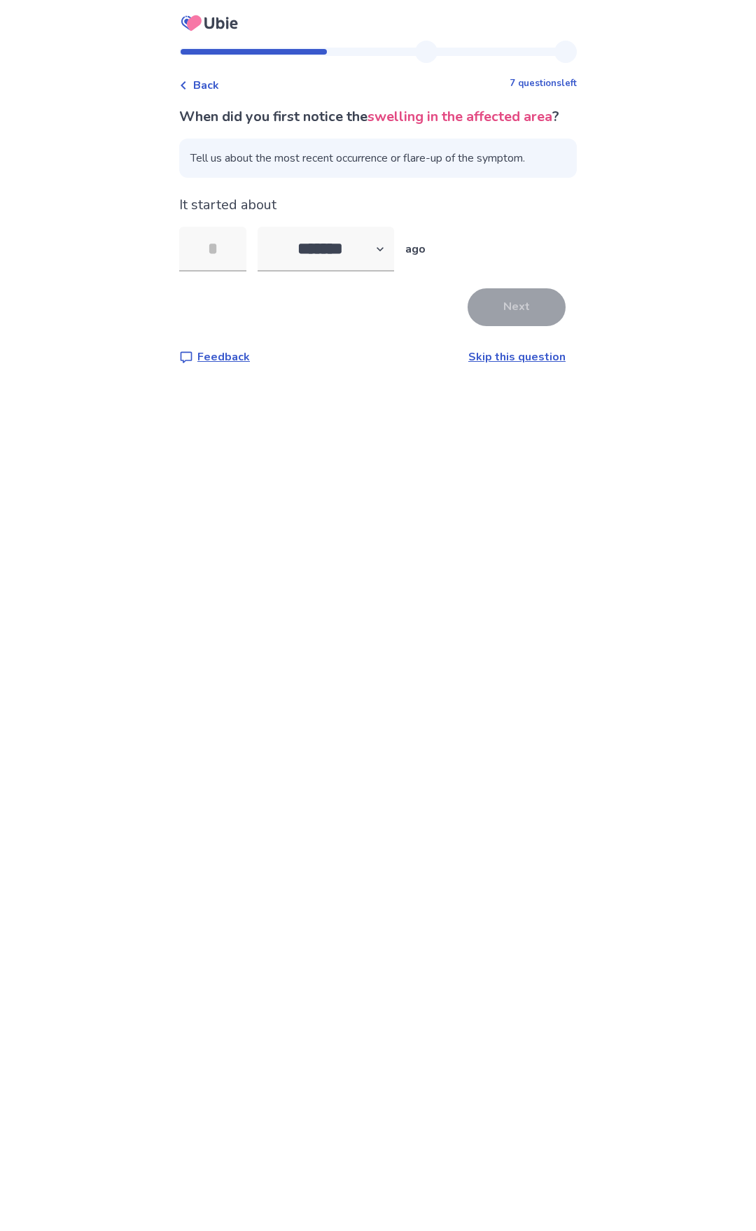
click at [509, 365] on link "Skip this question" at bounding box center [516, 356] width 97 height 15
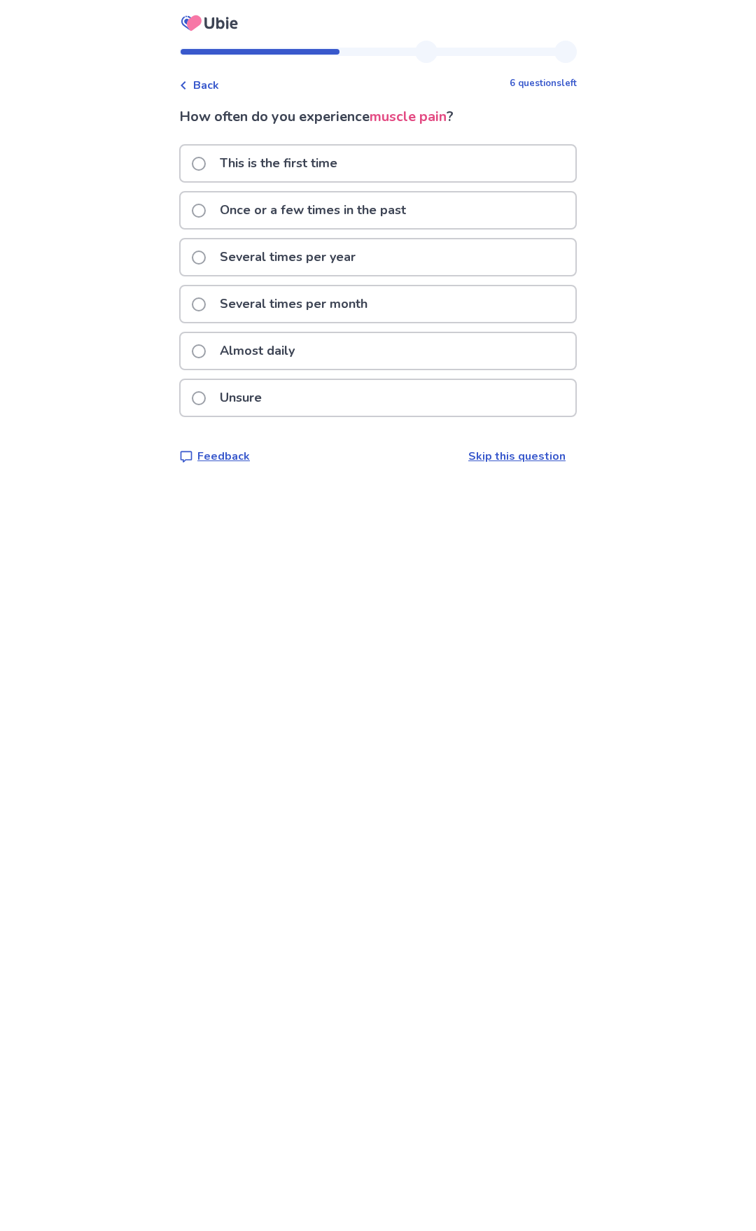
click at [206, 348] on span at bounding box center [199, 351] width 14 height 14
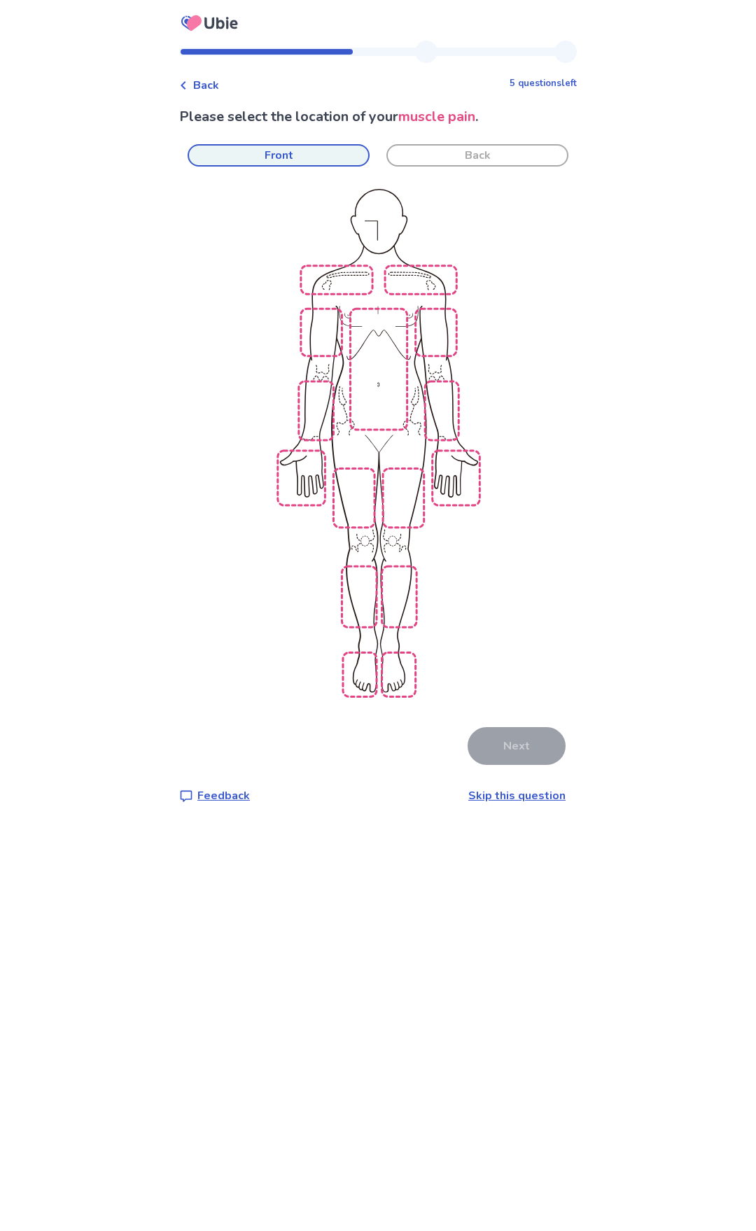
click at [347, 268] on img at bounding box center [560, 441] width 795 height 538
click at [412, 273] on img at bounding box center [560, 441] width 795 height 538
click at [508, 727] on button "Next" at bounding box center [517, 746] width 98 height 38
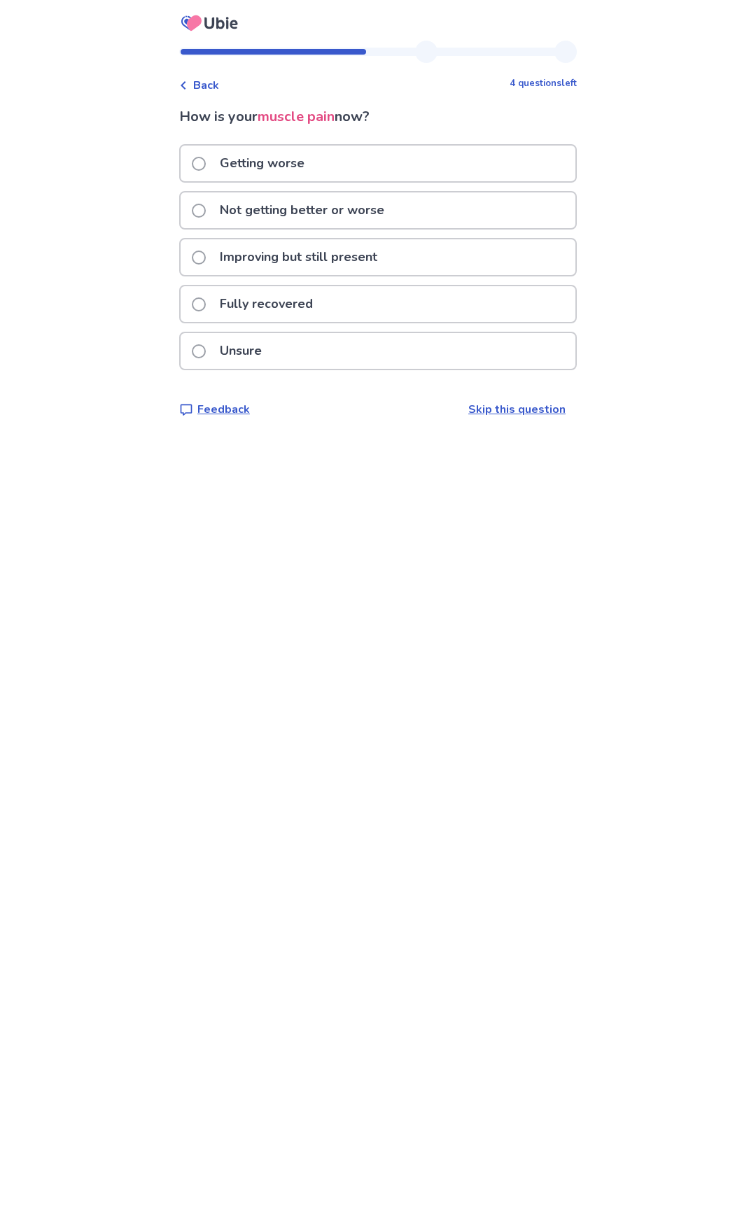
click at [204, 165] on span at bounding box center [199, 164] width 14 height 14
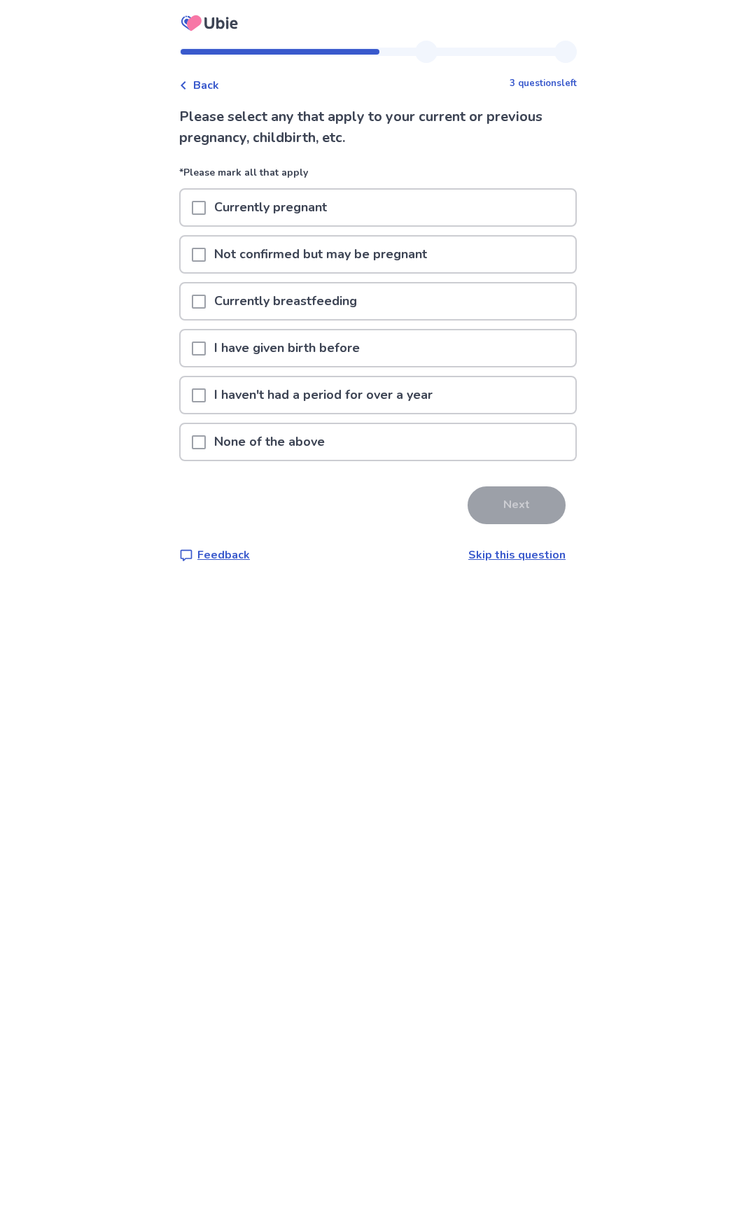
click at [206, 347] on span at bounding box center [199, 349] width 14 height 14
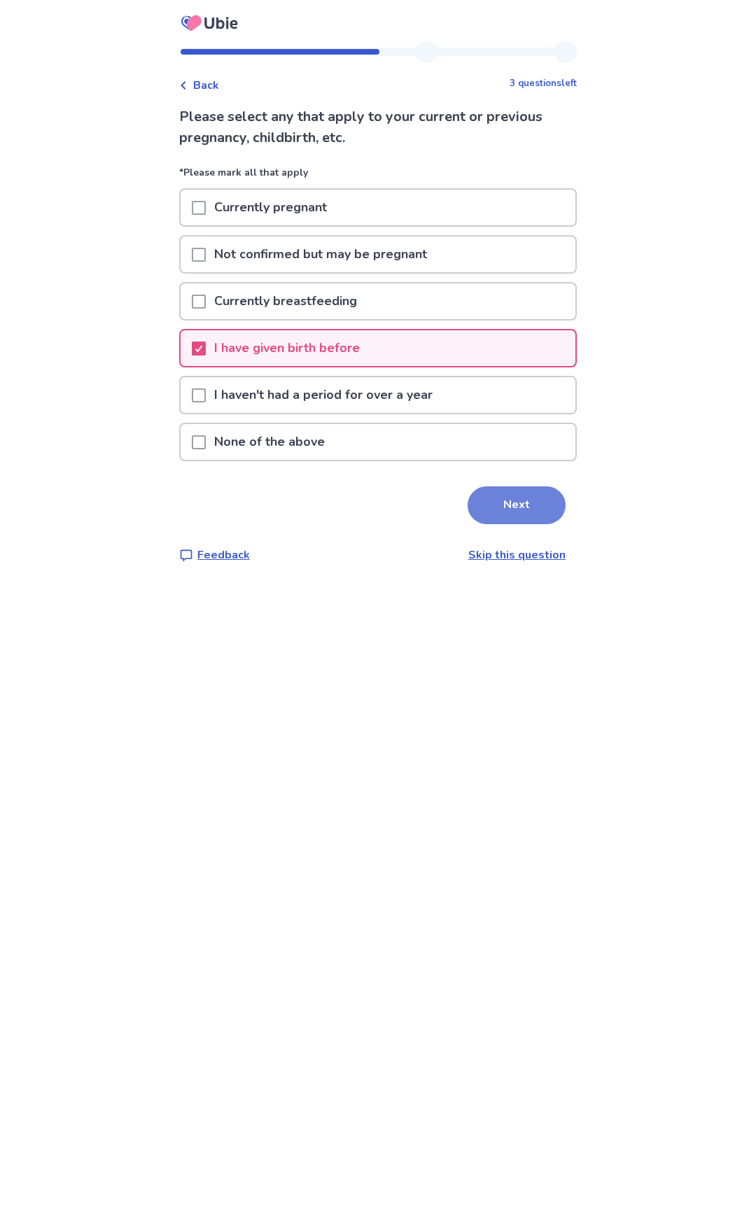
click at [520, 507] on button "Next" at bounding box center [517, 506] width 98 height 38
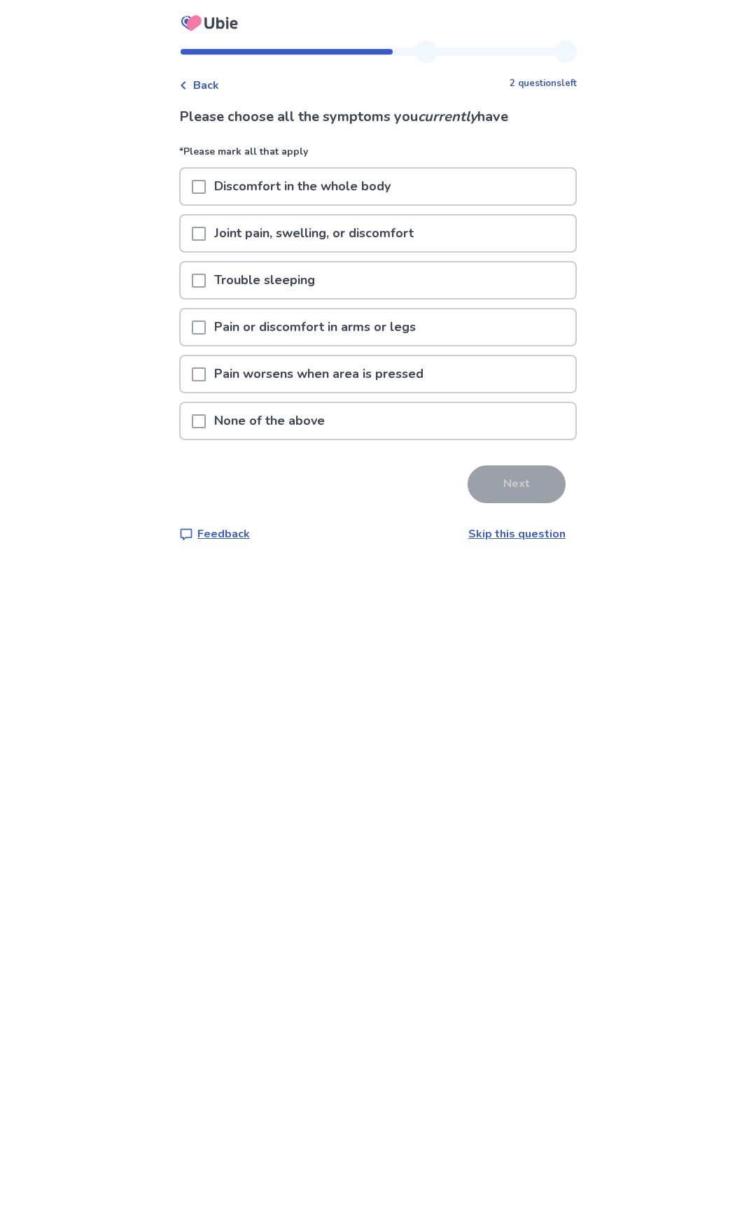
click at [204, 185] on span at bounding box center [199, 187] width 14 height 14
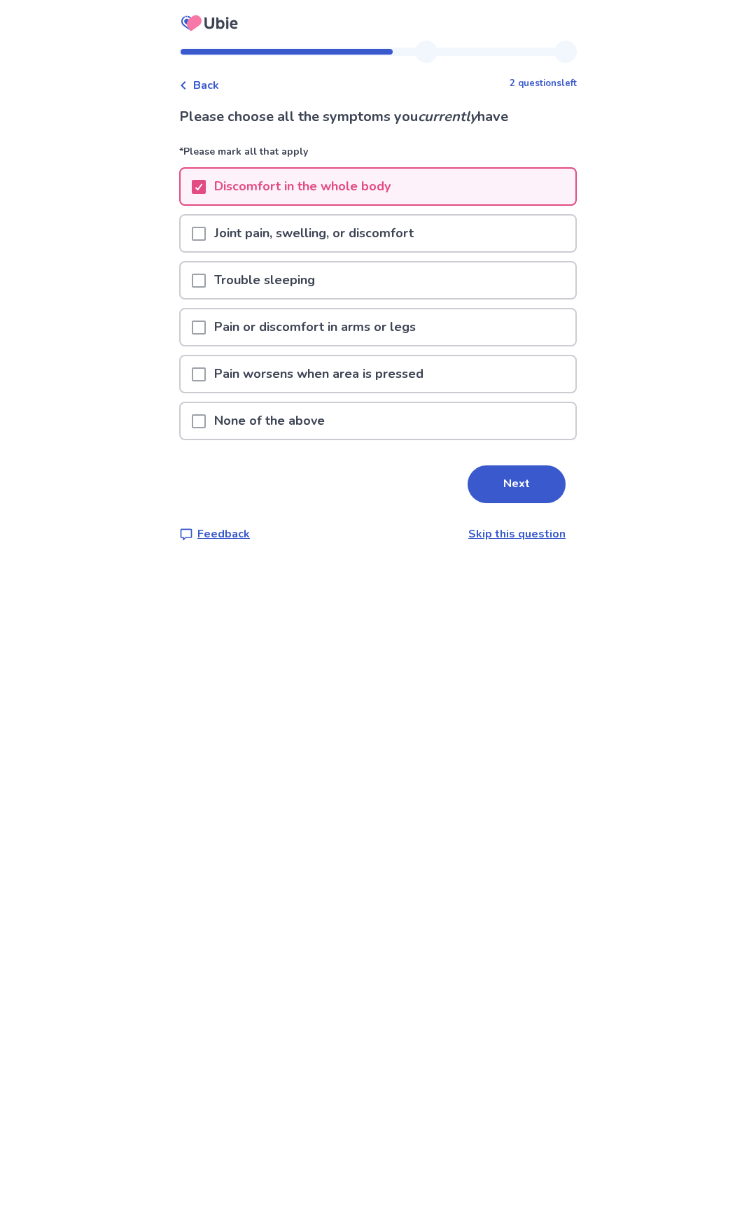
click at [205, 281] on span at bounding box center [199, 281] width 14 height 14
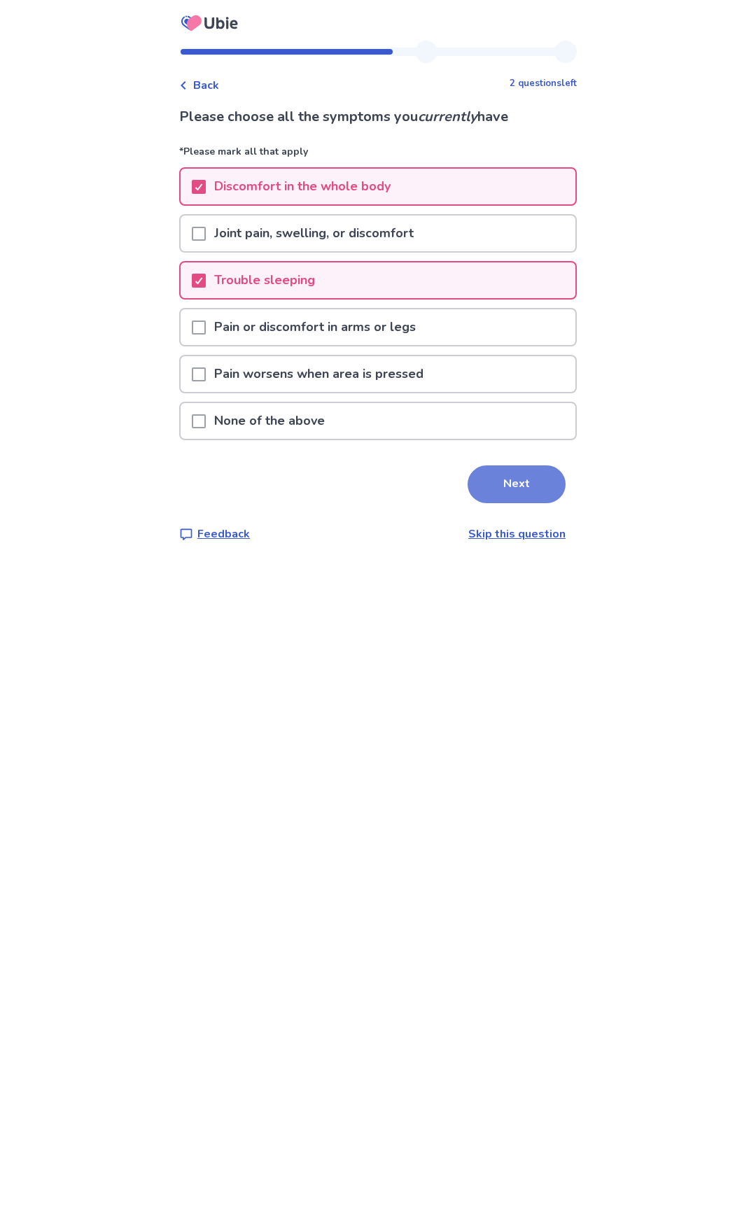
click at [498, 487] on button "Next" at bounding box center [517, 485] width 98 height 38
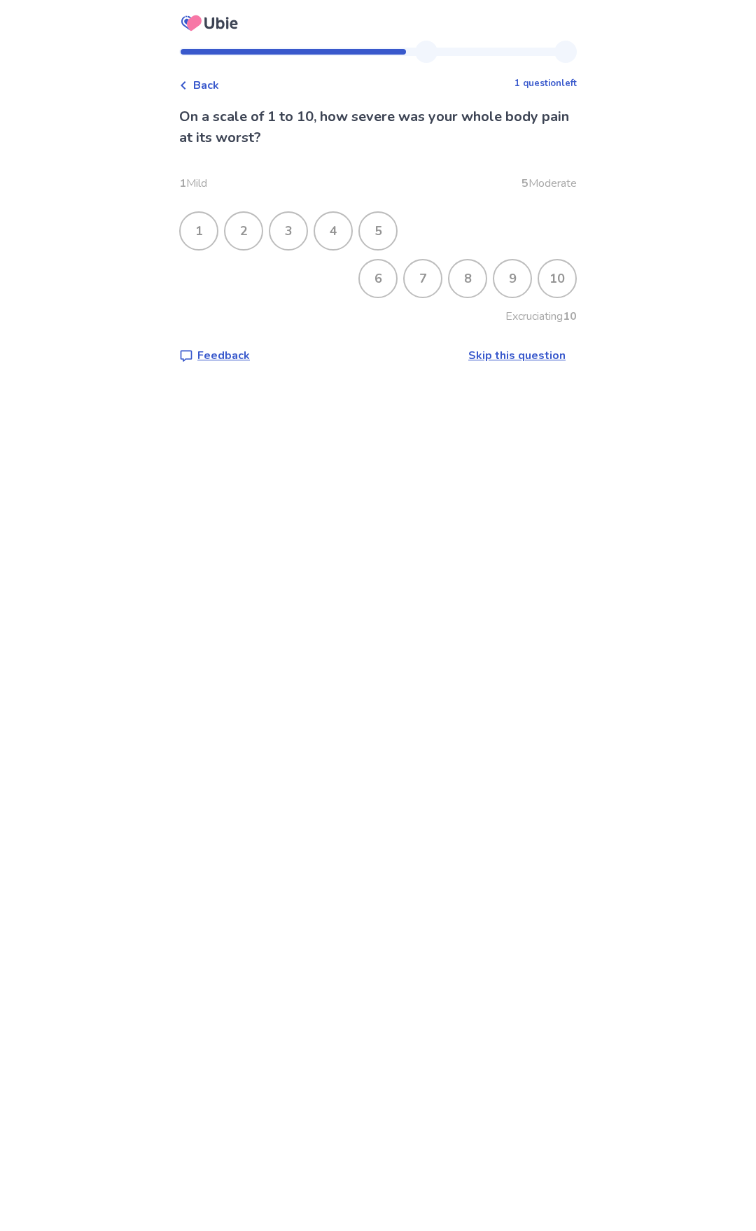
click at [460, 281] on div "8" at bounding box center [467, 278] width 36 height 36
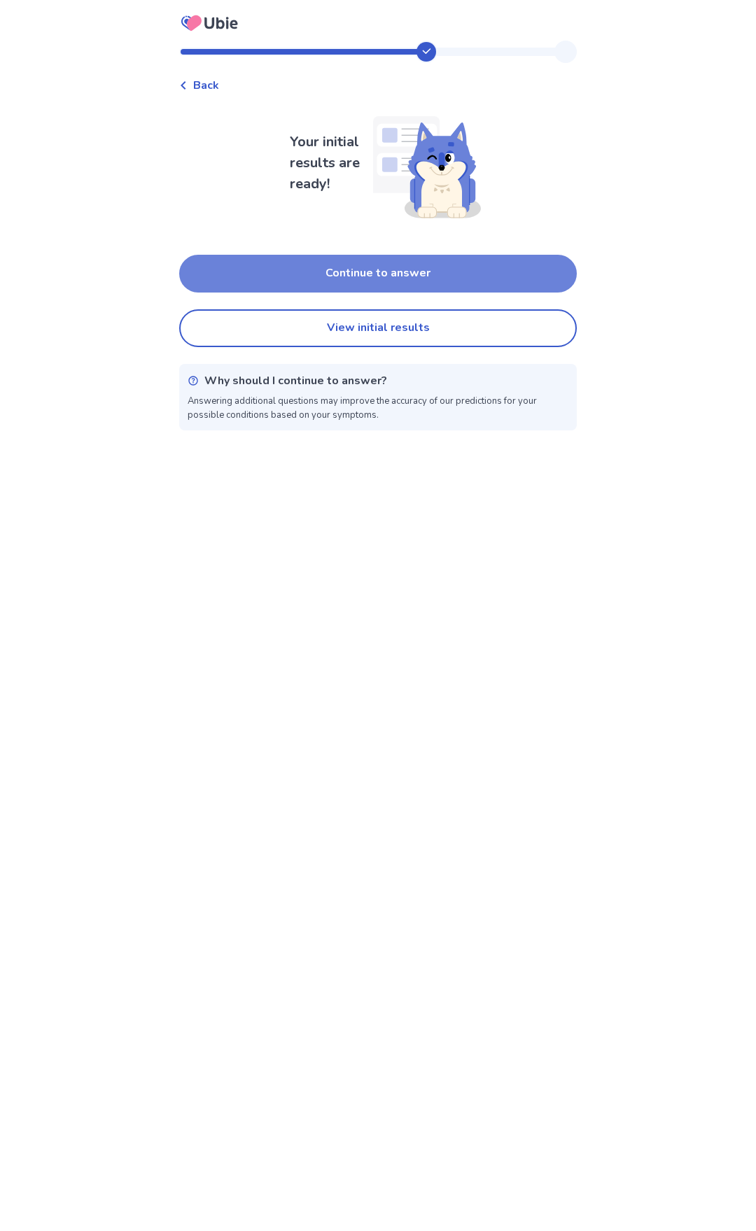
click at [404, 273] on button "Continue to answer" at bounding box center [378, 274] width 398 height 38
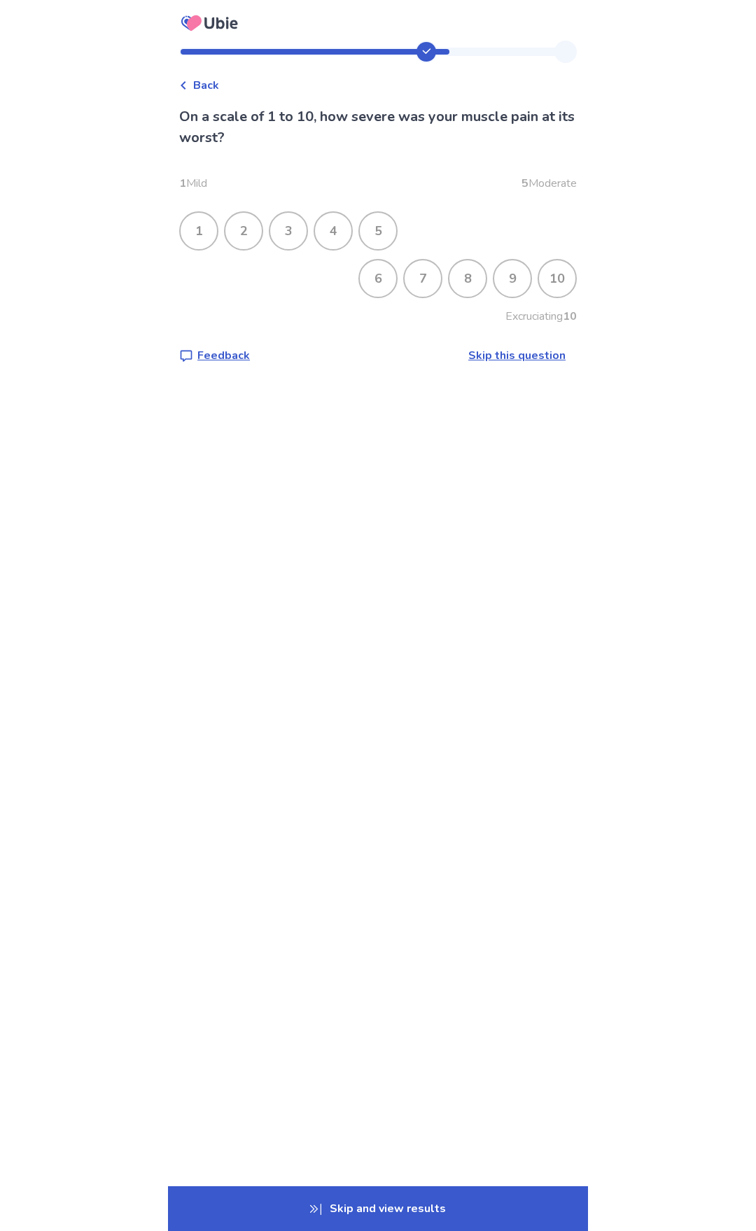
click at [458, 281] on div "8" at bounding box center [467, 278] width 36 height 36
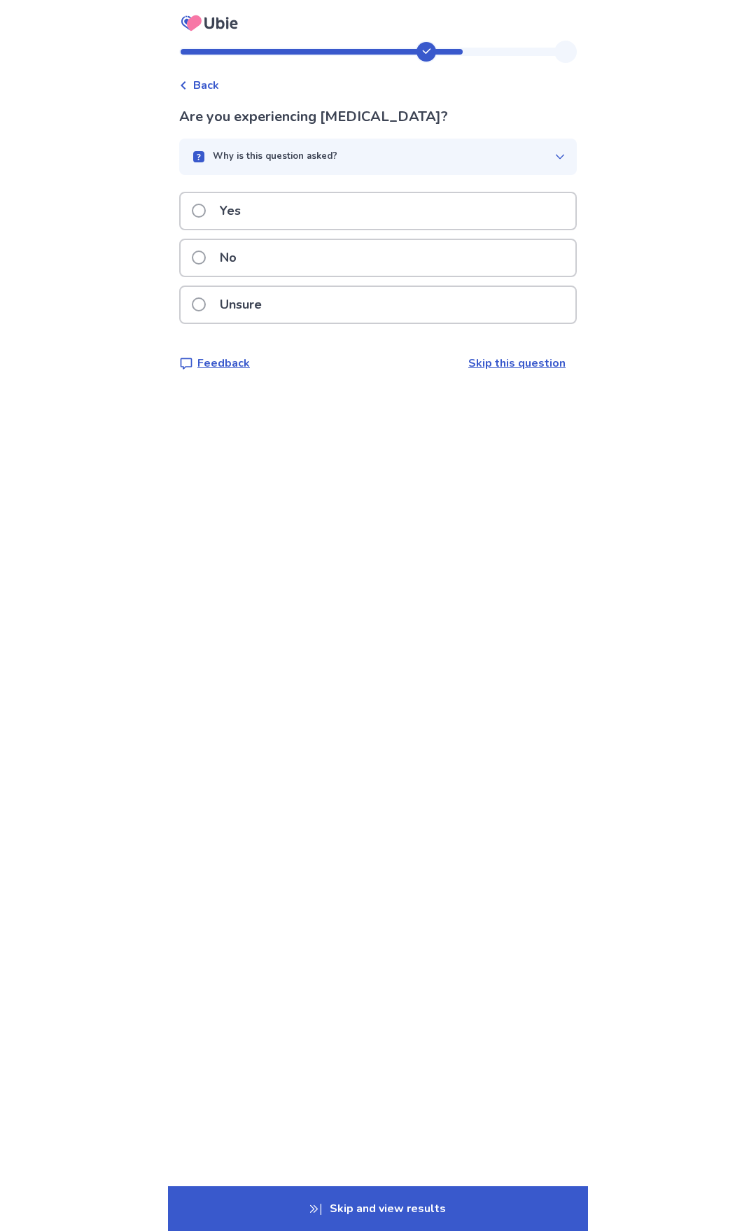
click at [206, 207] on span at bounding box center [199, 211] width 14 height 14
click at [291, 202] on div "Yes" at bounding box center [378, 211] width 395 height 36
click at [249, 208] on p "Yes" at bounding box center [230, 211] width 38 height 36
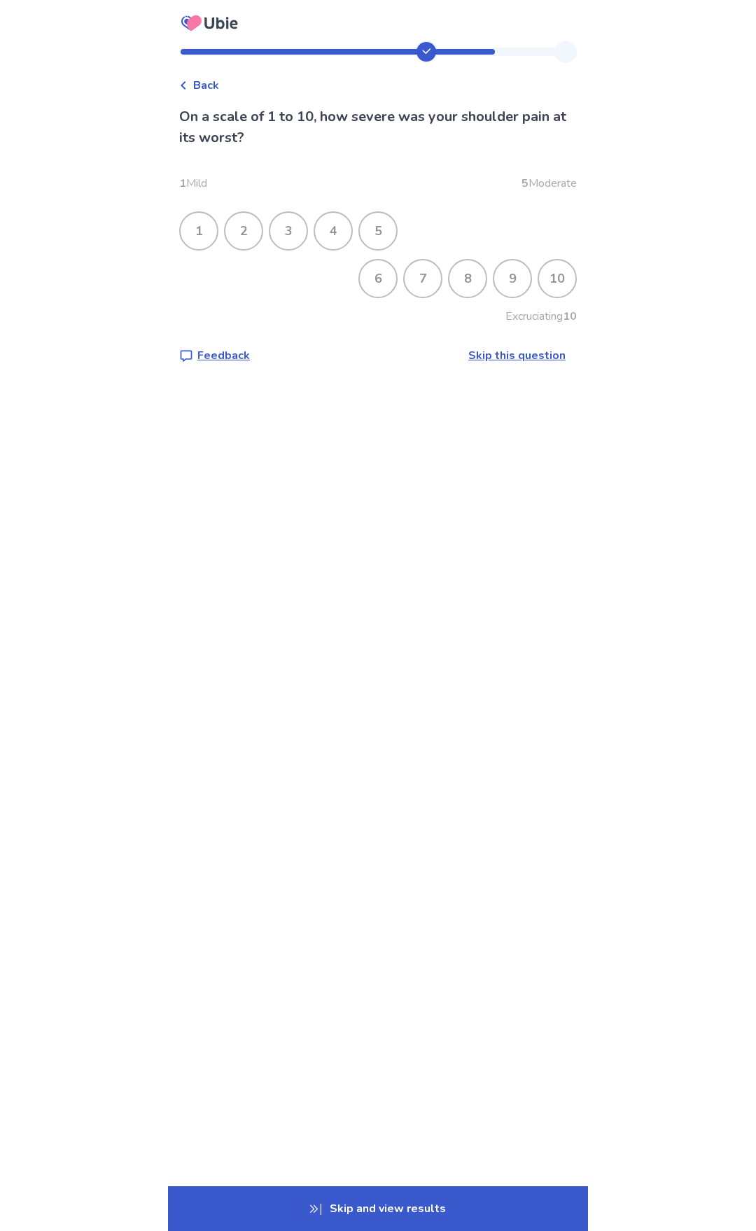
click at [461, 278] on div "8" at bounding box center [467, 278] width 36 height 36
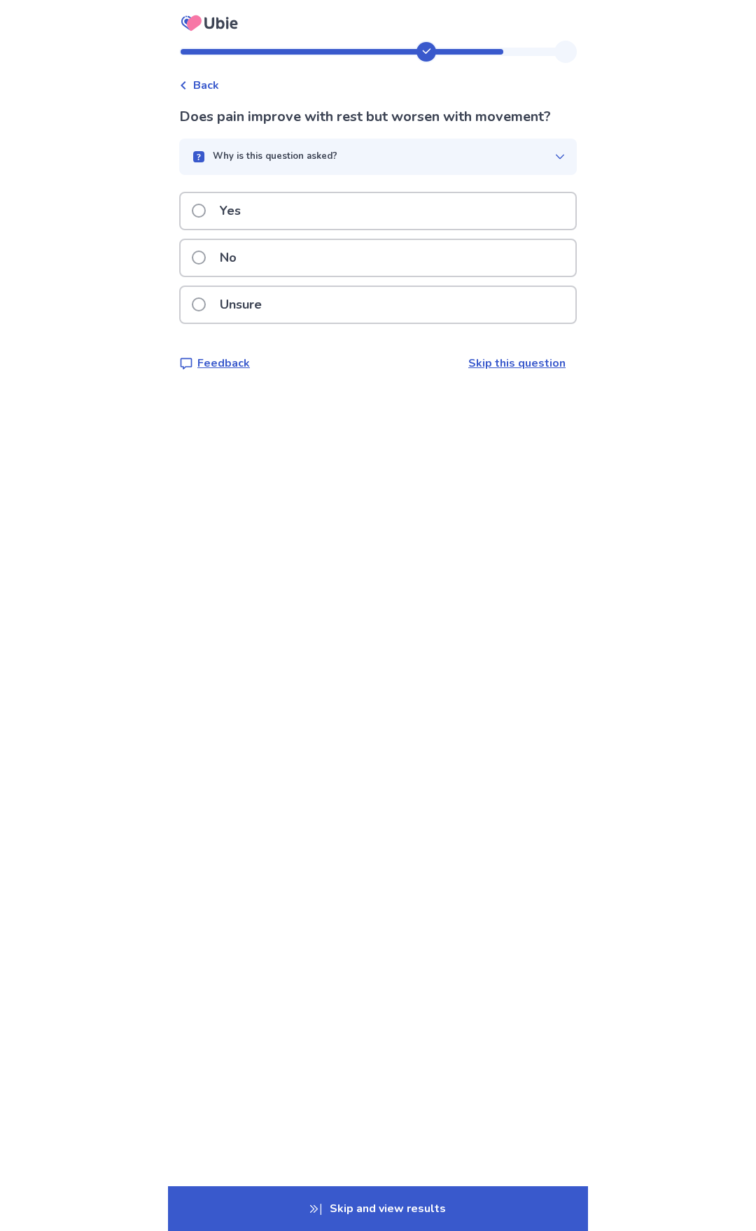
click at [230, 311] on p "Unsure" at bounding box center [240, 305] width 59 height 36
click at [267, 229] on div "Yes" at bounding box center [378, 211] width 395 height 36
click at [249, 209] on p "Yes" at bounding box center [230, 211] width 38 height 36
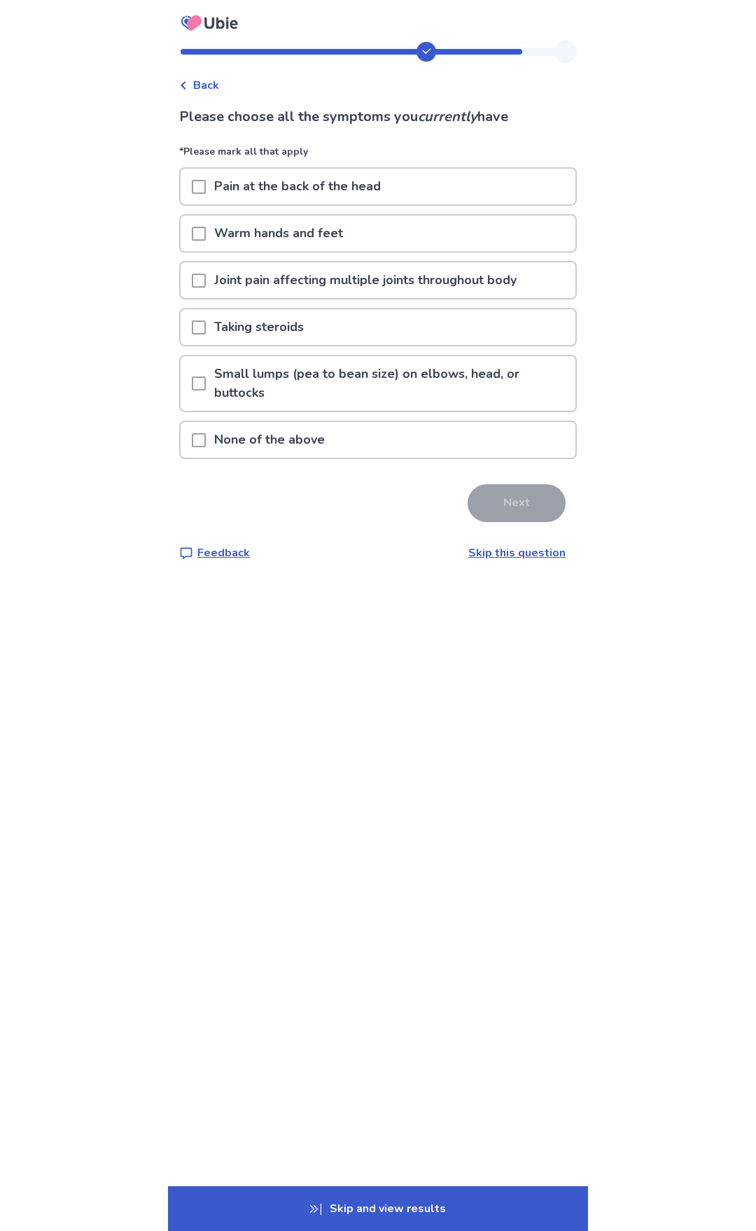
click at [193, 280] on div "Joint pain affecting multiple joints throughout body" at bounding box center [378, 281] width 395 height 36
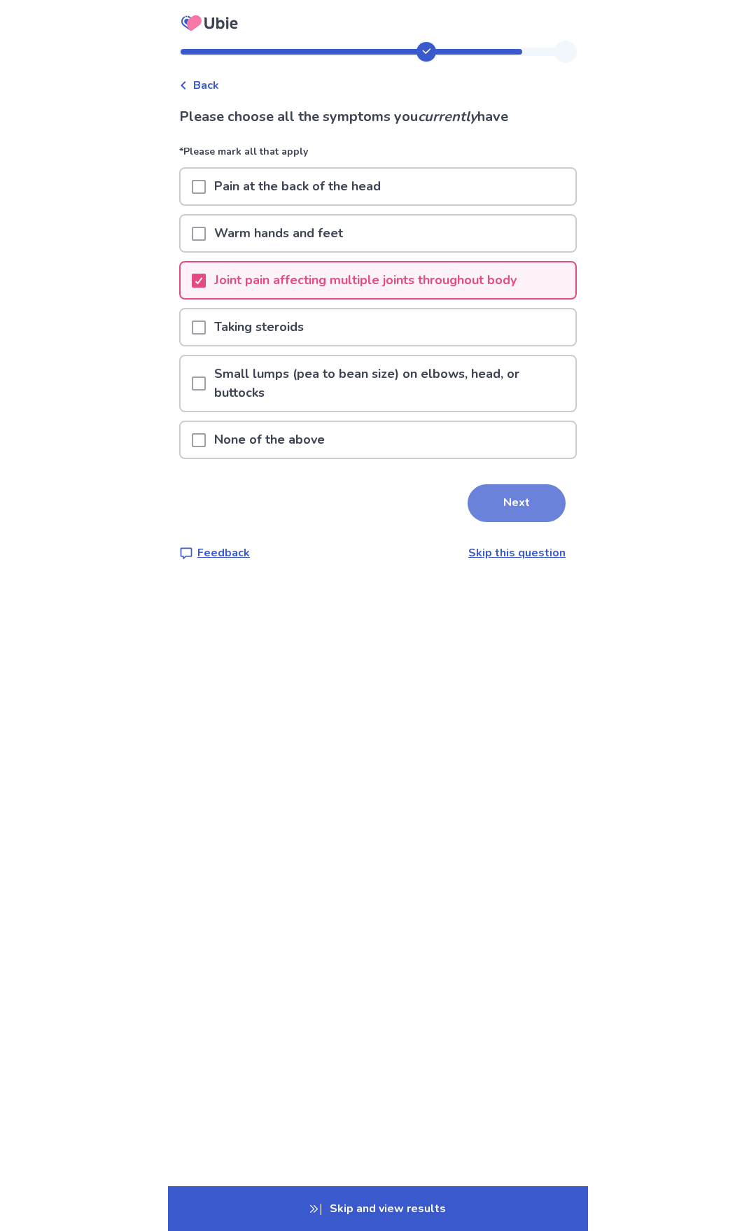
click at [512, 512] on button "Next" at bounding box center [517, 503] width 98 height 38
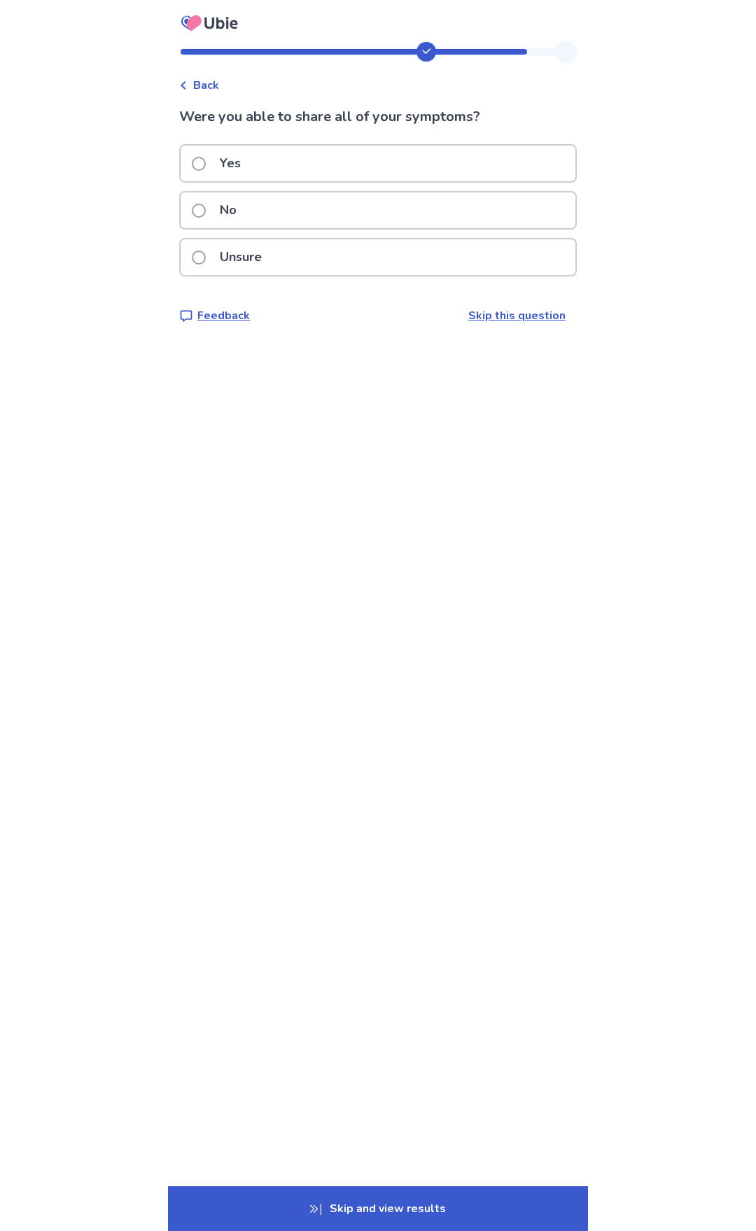
click at [249, 162] on p "Yes" at bounding box center [230, 164] width 38 height 36
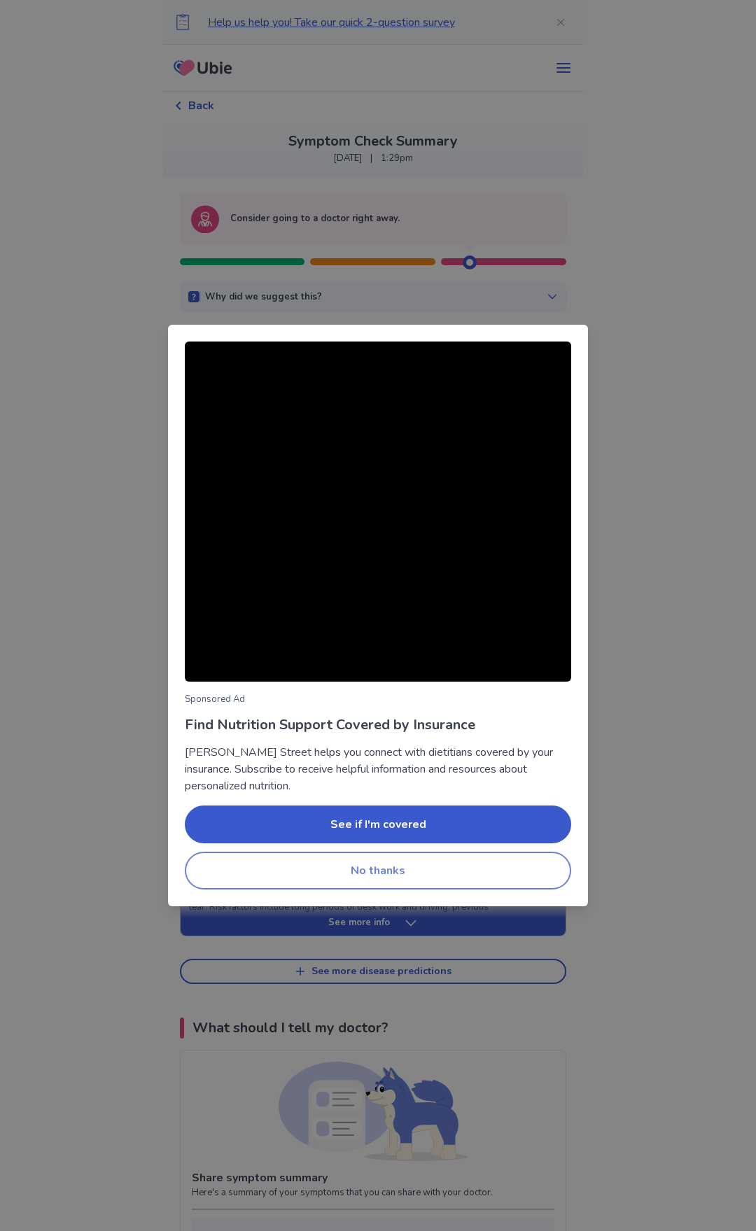
click at [453, 878] on button "No thanks" at bounding box center [378, 871] width 386 height 38
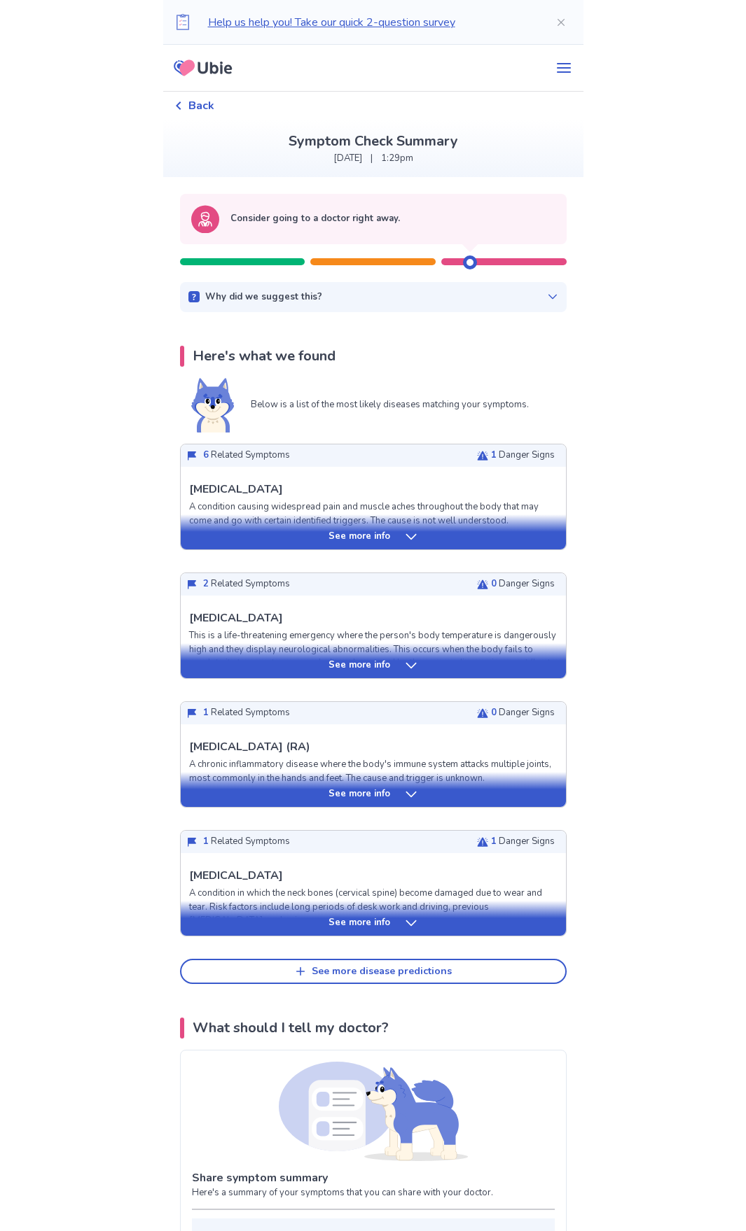
click at [382, 530] on p "See more info" at bounding box center [359, 537] width 62 height 14
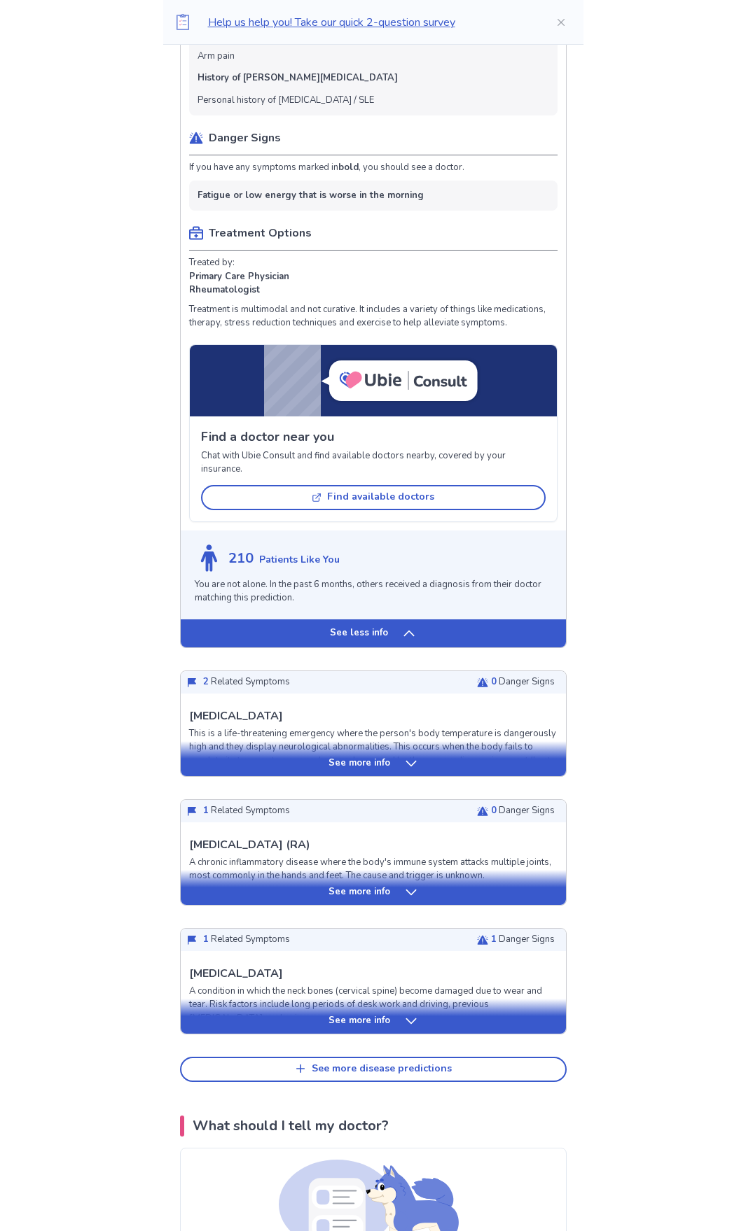
scroll to position [700, 0]
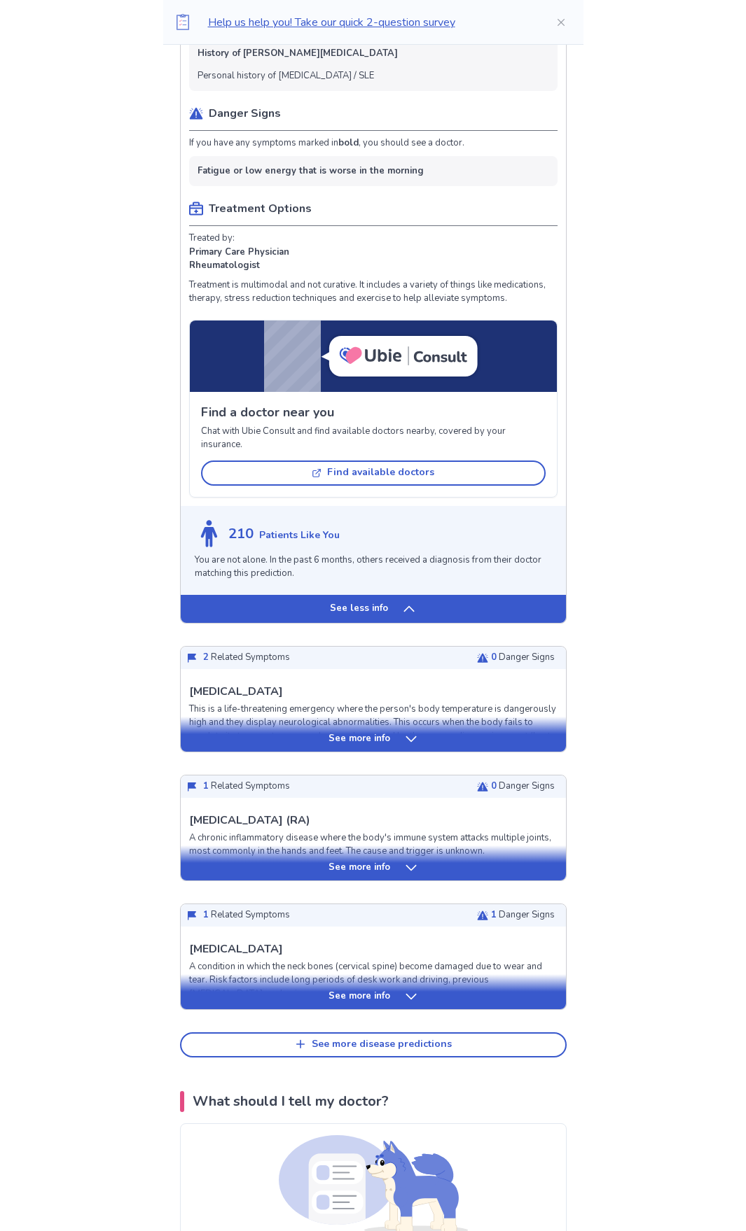
click at [363, 1004] on p "See more info" at bounding box center [359, 997] width 62 height 14
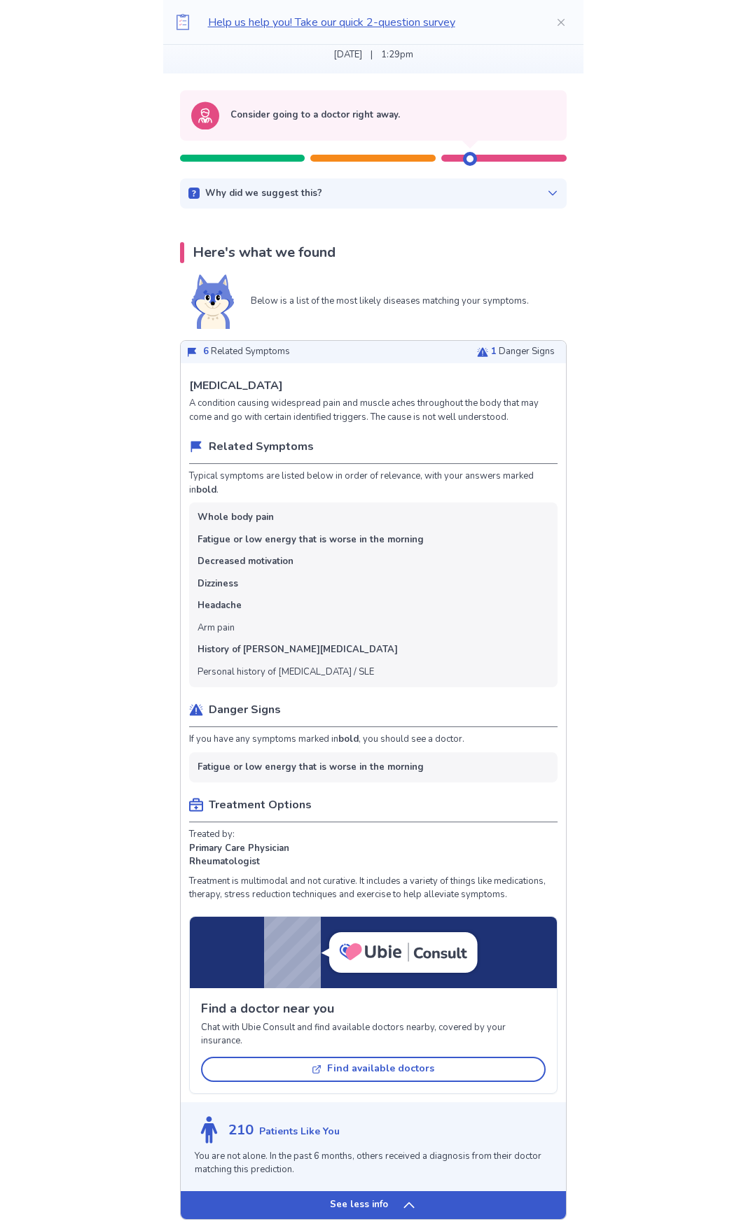
scroll to position [70, 0]
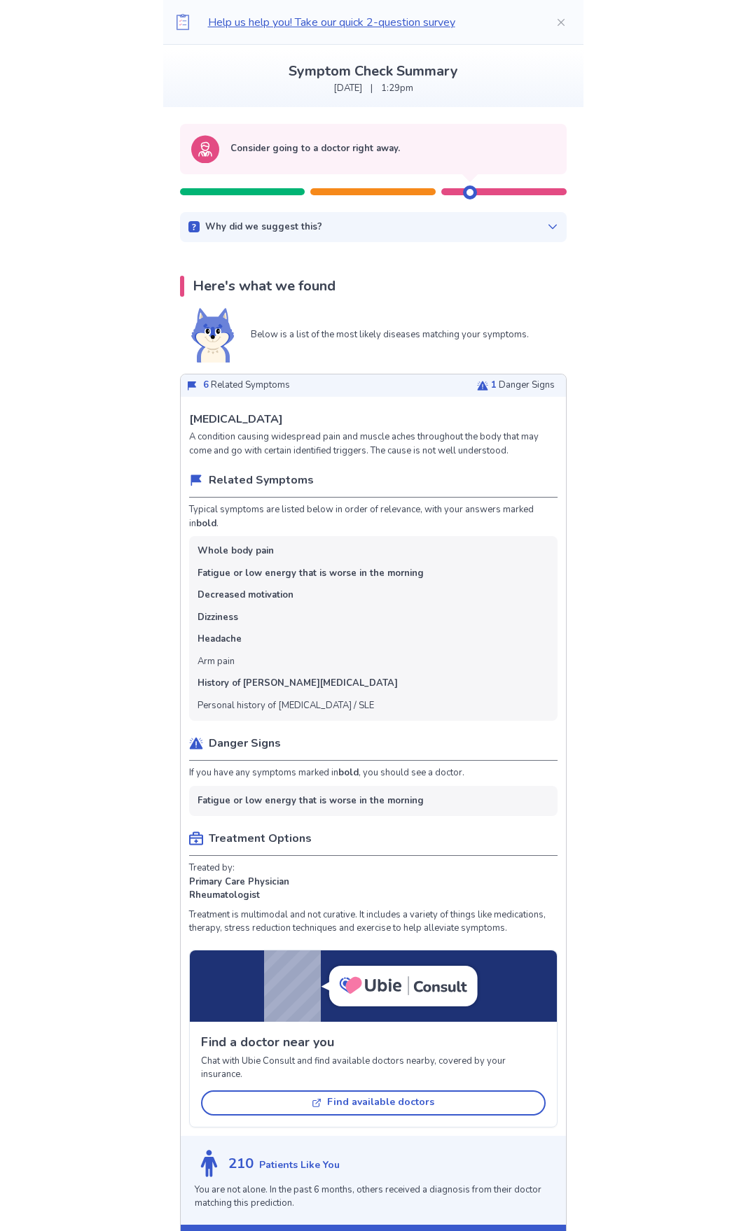
click at [533, 228] on div "Why did we suggest this?" at bounding box center [373, 228] width 370 height 14
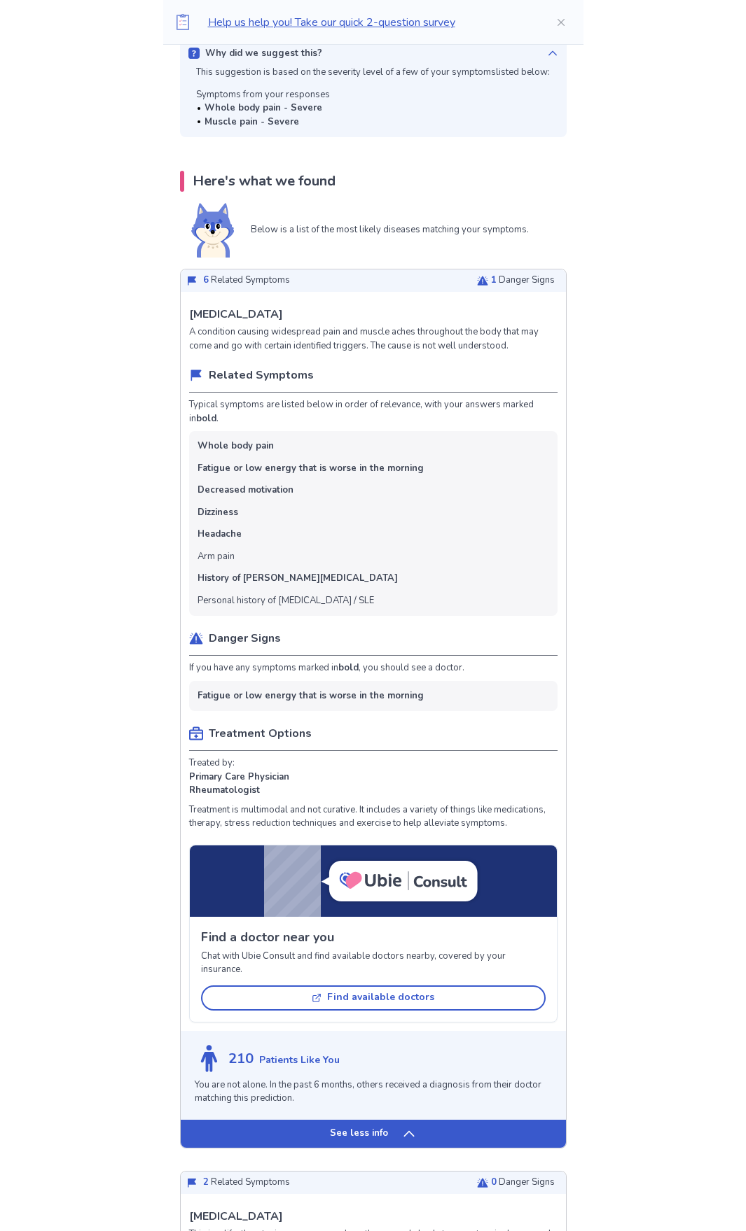
scroll to position [243, 0]
